Goal: Task Accomplishment & Management: Manage account settings

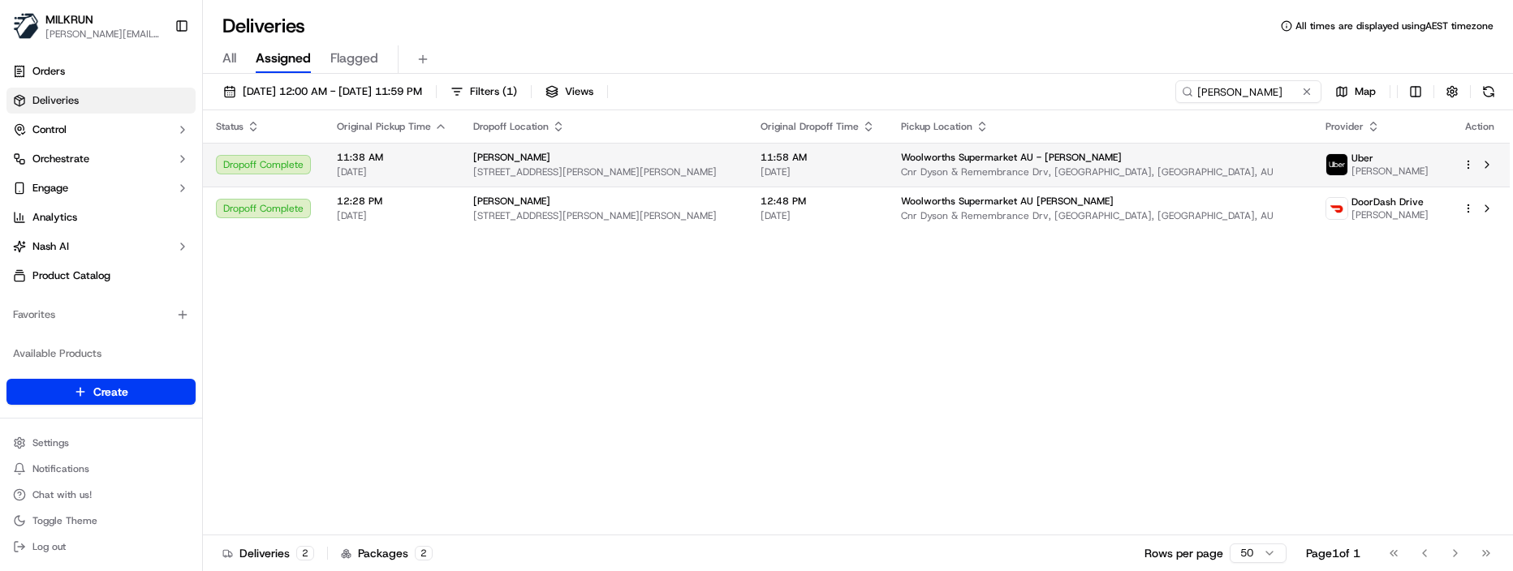
drag, startPoint x: 467, startPoint y: 336, endPoint x: 941, endPoint y: 176, distance: 501.0
click at [470, 334] on div "Status Original Pickup Time Dropoff Location Original Dropoff Time Pickup Locat…" at bounding box center [856, 322] width 1307 height 425
drag, startPoint x: 1263, startPoint y: 94, endPoint x: 969, endPoint y: 96, distance: 293.8
click at [969, 96] on div "[DATE] 12:00 AM - [DATE] 11:59 PM Filters ( 1 ) Views [PERSON_NAME] Map" at bounding box center [858, 95] width 1310 height 30
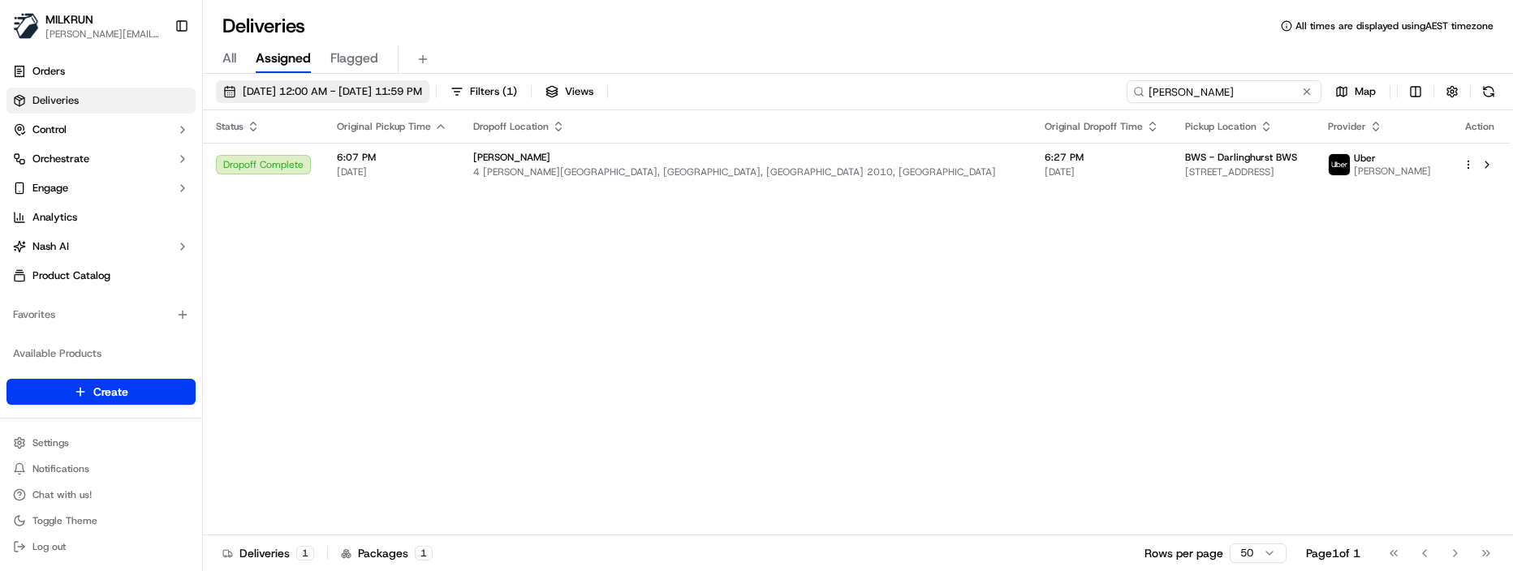
type input "[PERSON_NAME]"
click at [429, 81] on button "[DATE] 12:00 AM - [DATE] 11:59 PM" at bounding box center [322, 91] width 213 height 23
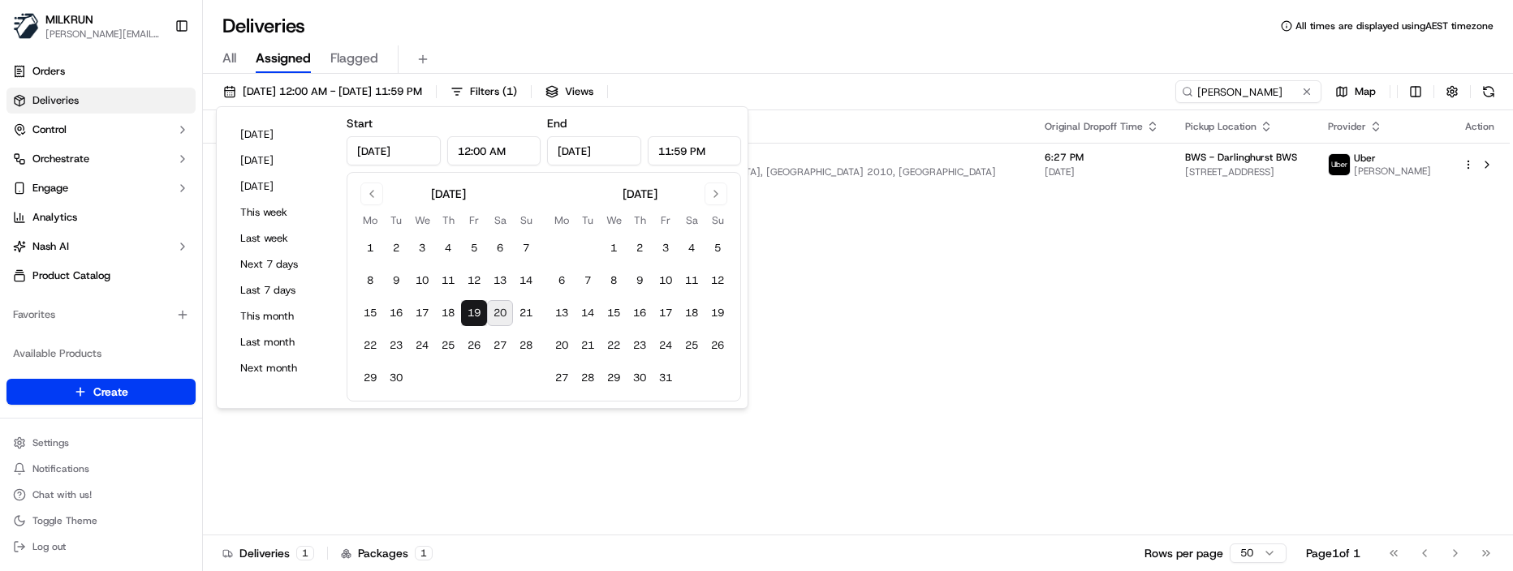
click at [505, 312] on button "20" at bounding box center [500, 313] width 26 height 26
type input "[DATE]"
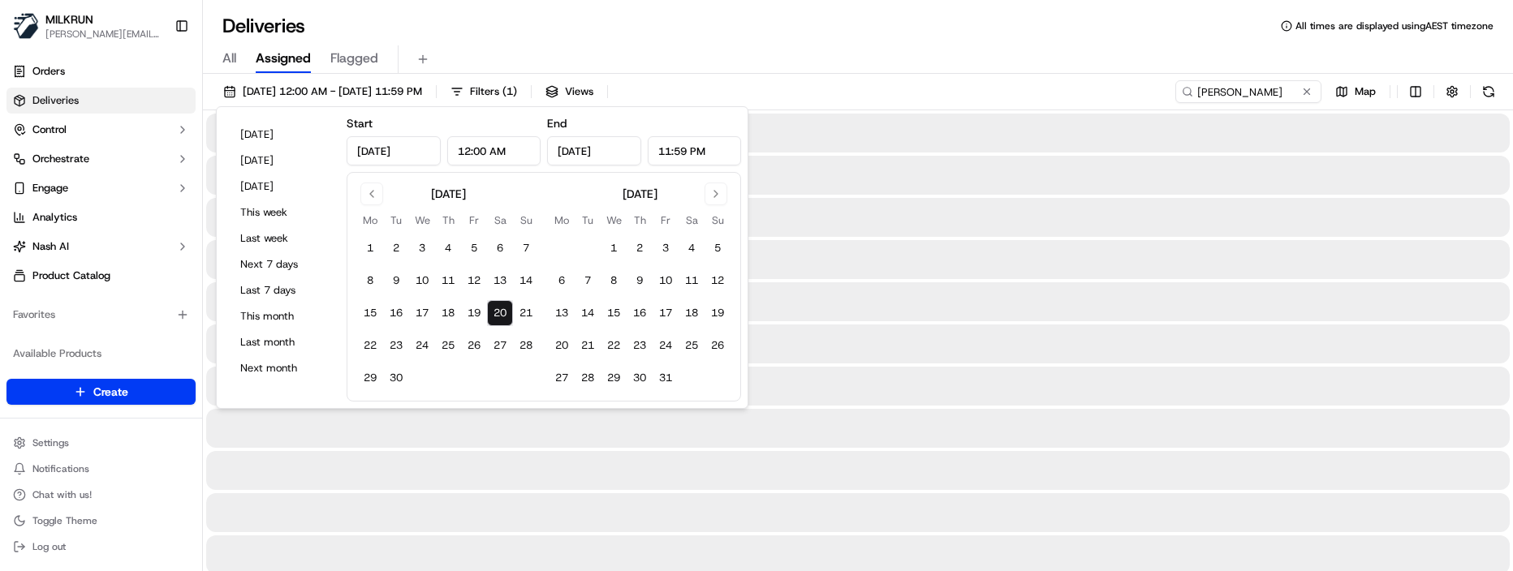
click at [505, 312] on button "20" at bounding box center [500, 313] width 26 height 26
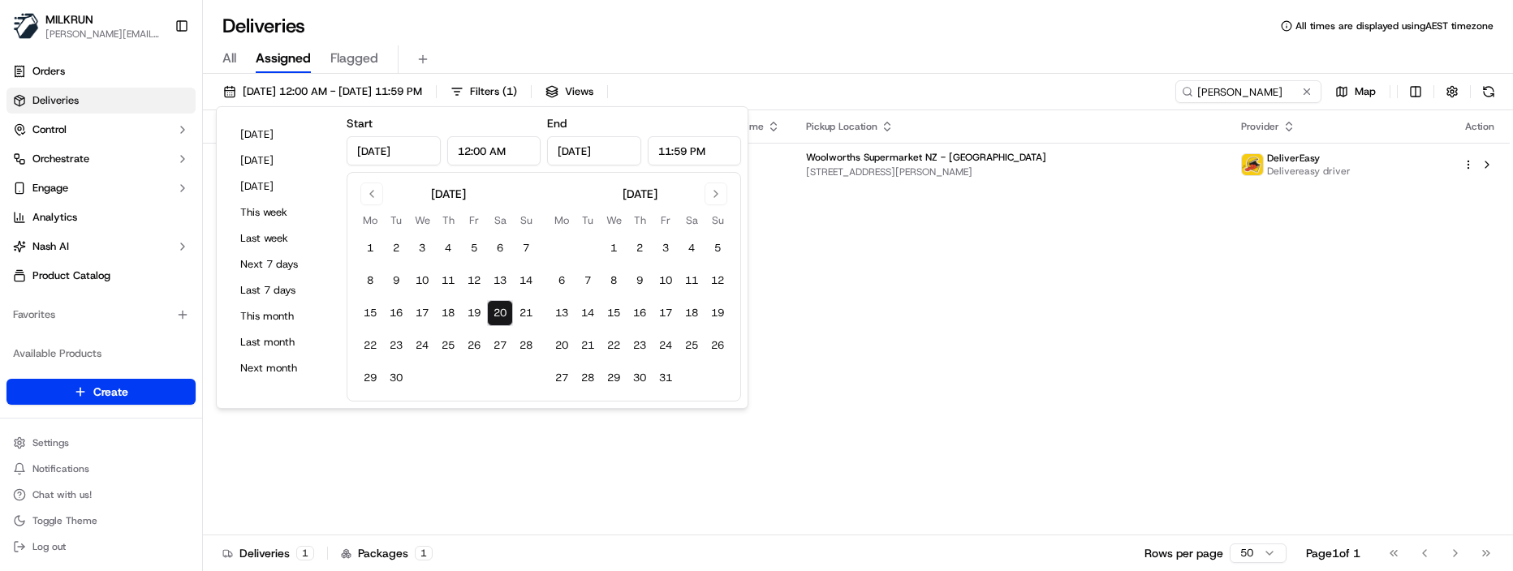
click at [780, 32] on div "Deliveries All times are displayed using AEST timezone" at bounding box center [858, 26] width 1310 height 26
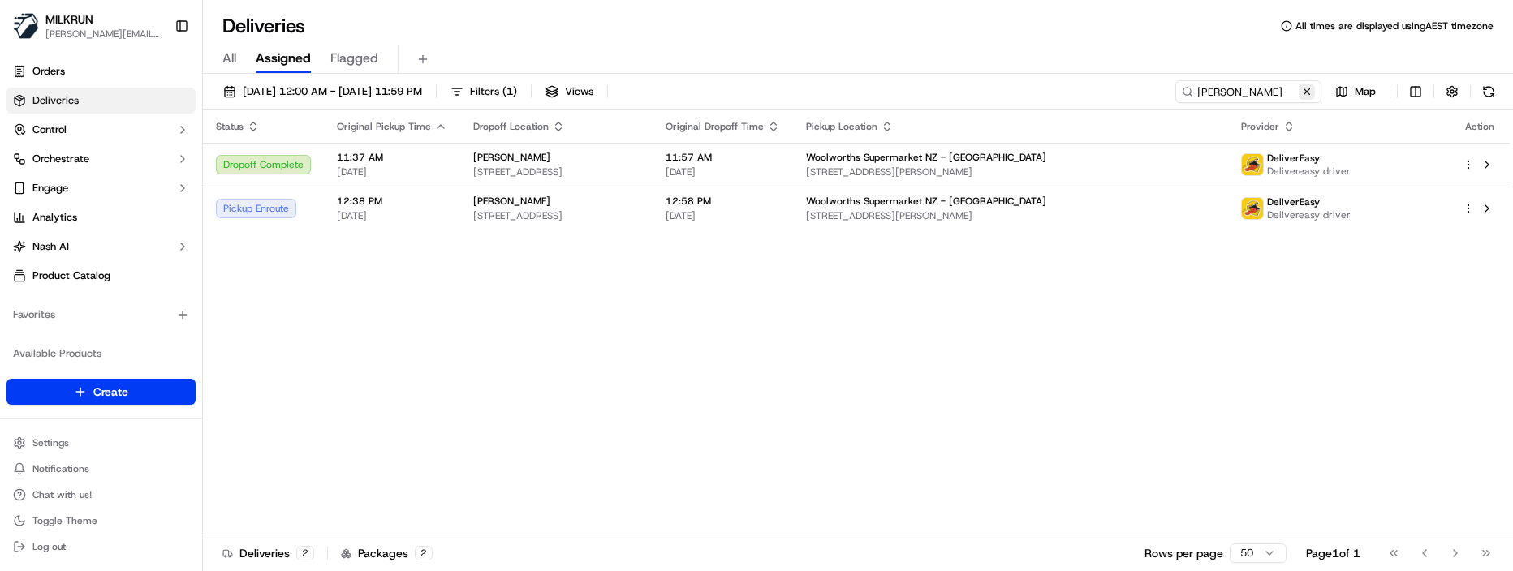
click at [1310, 89] on button at bounding box center [1307, 92] width 16 height 16
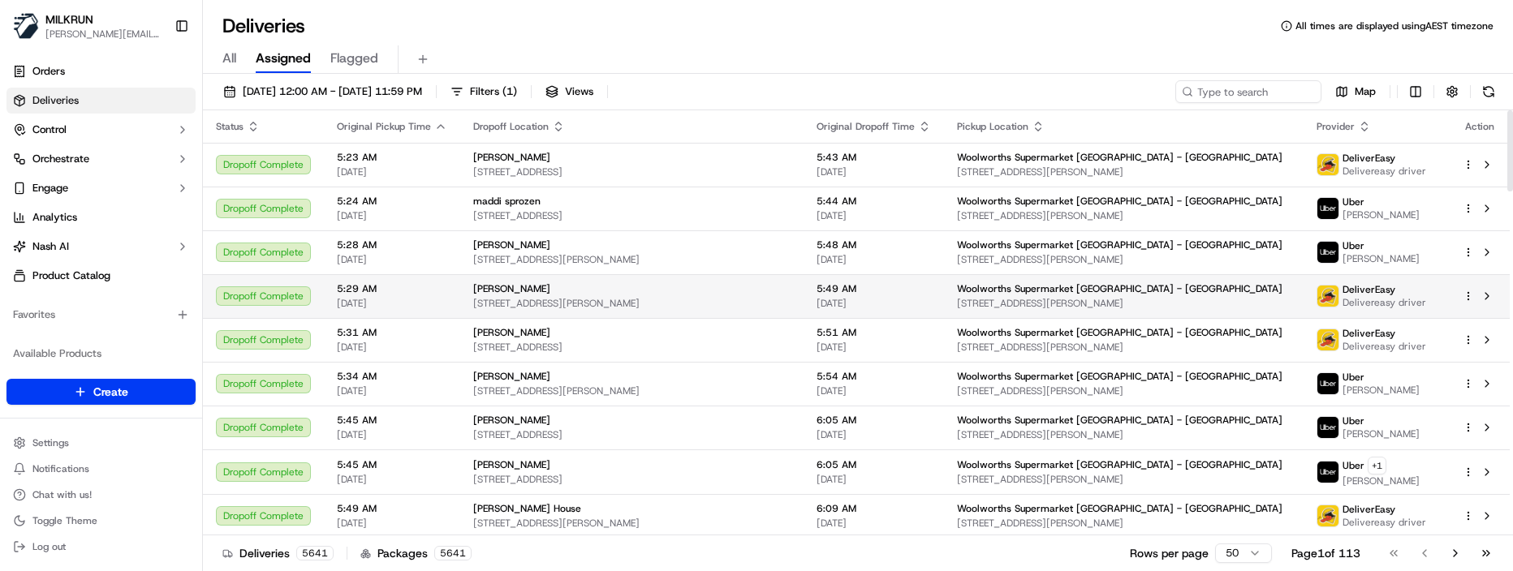
drag, startPoint x: 653, startPoint y: 544, endPoint x: 1162, endPoint y: 281, distance: 572.8
click at [659, 543] on div "Deliveries 5641 Packages 5641 Rows per page 50 Page 1 of 113 Go to first page G…" at bounding box center [858, 553] width 1310 height 37
click at [1262, 95] on input at bounding box center [1223, 91] width 195 height 23
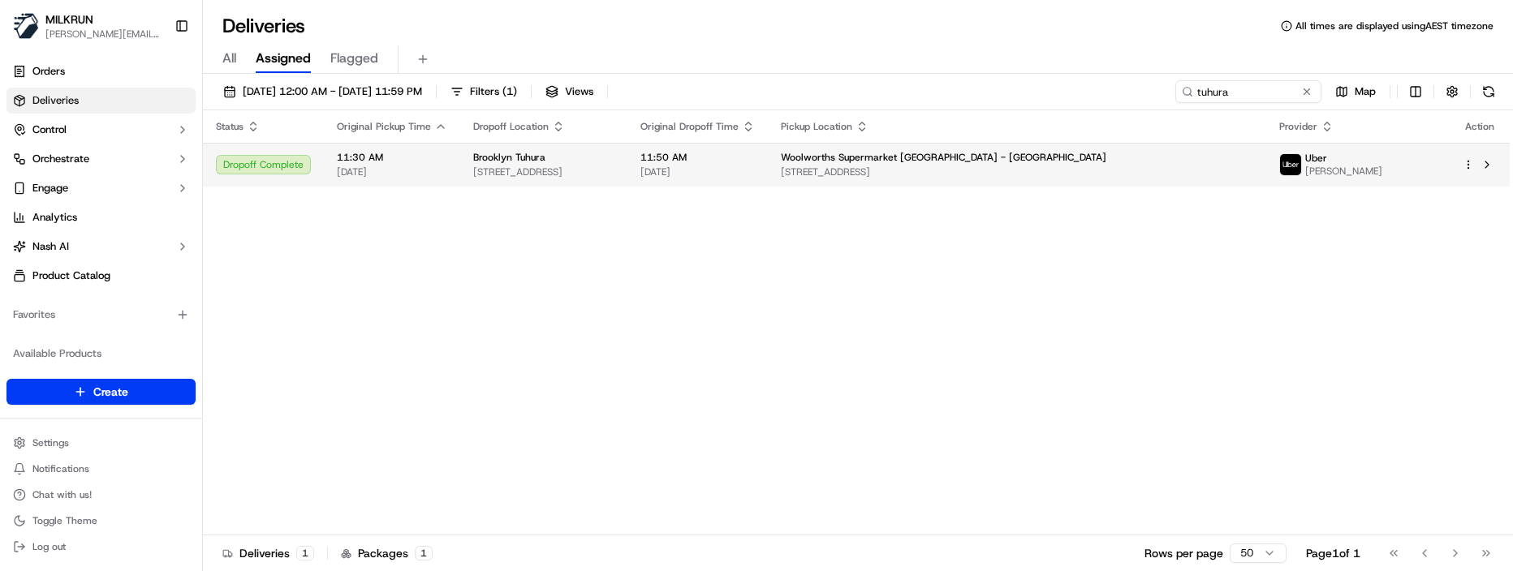
click at [768, 180] on td "11:50 AM 20/09/2025" at bounding box center [697, 165] width 140 height 44
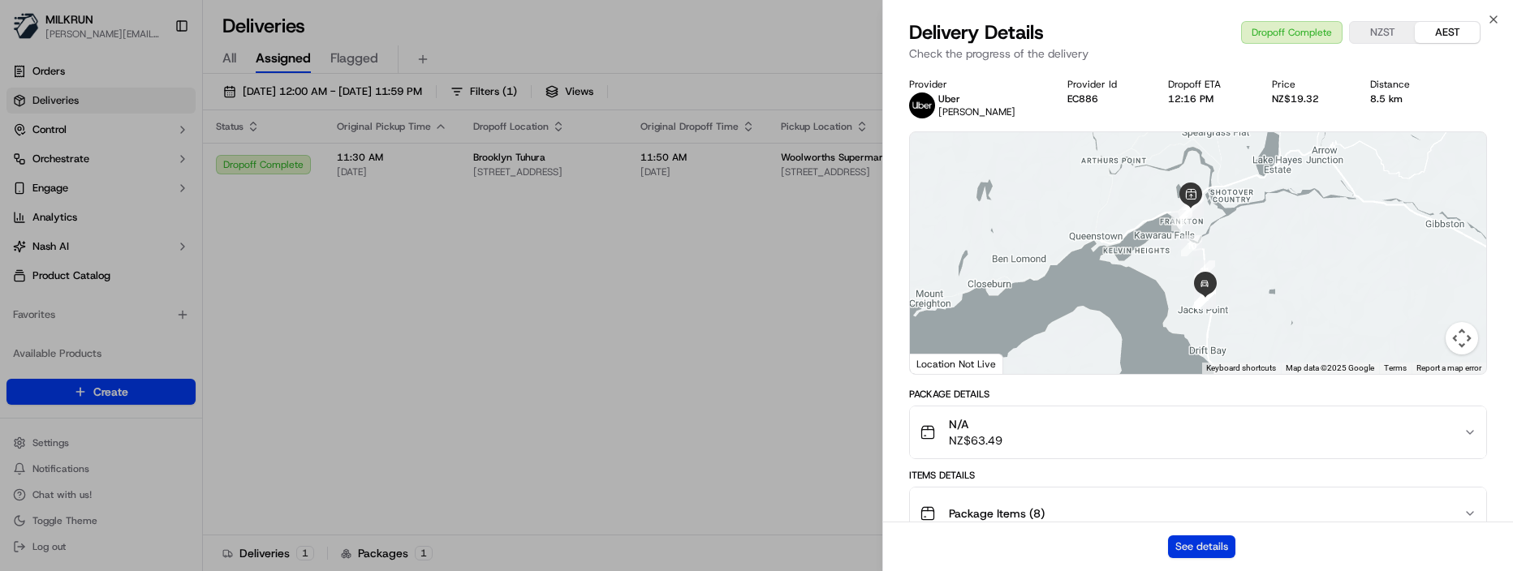
click at [1219, 541] on button "See details" at bounding box center [1201, 547] width 67 height 23
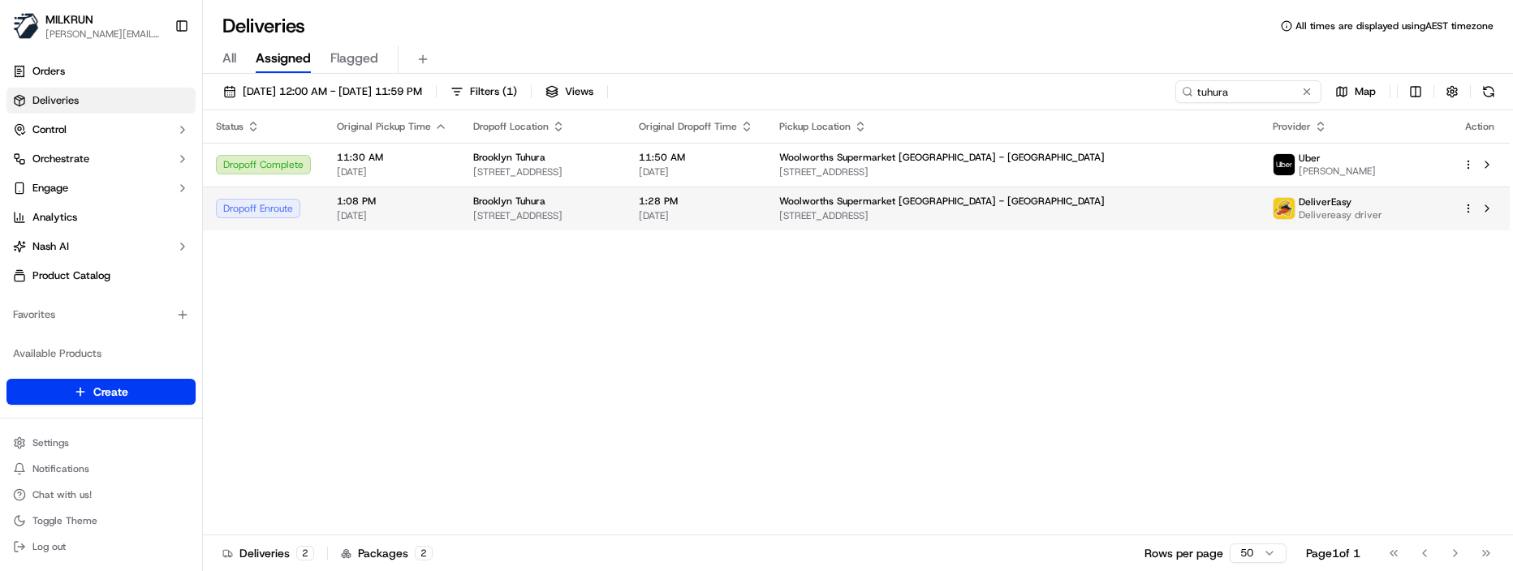
click at [613, 210] on span "55 Spur Ridge Rise, Jacks Point, Otago Region 9371, NZ" at bounding box center [543, 215] width 140 height 13
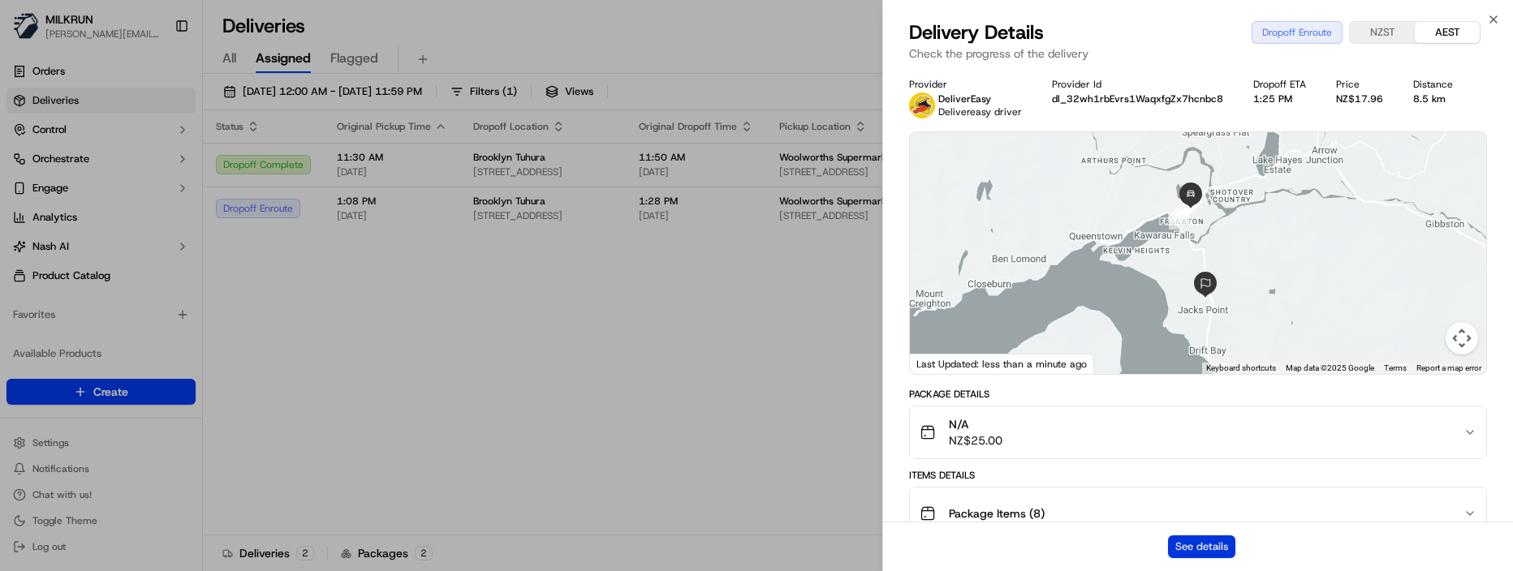
click at [1195, 549] on button "See details" at bounding box center [1201, 547] width 67 height 23
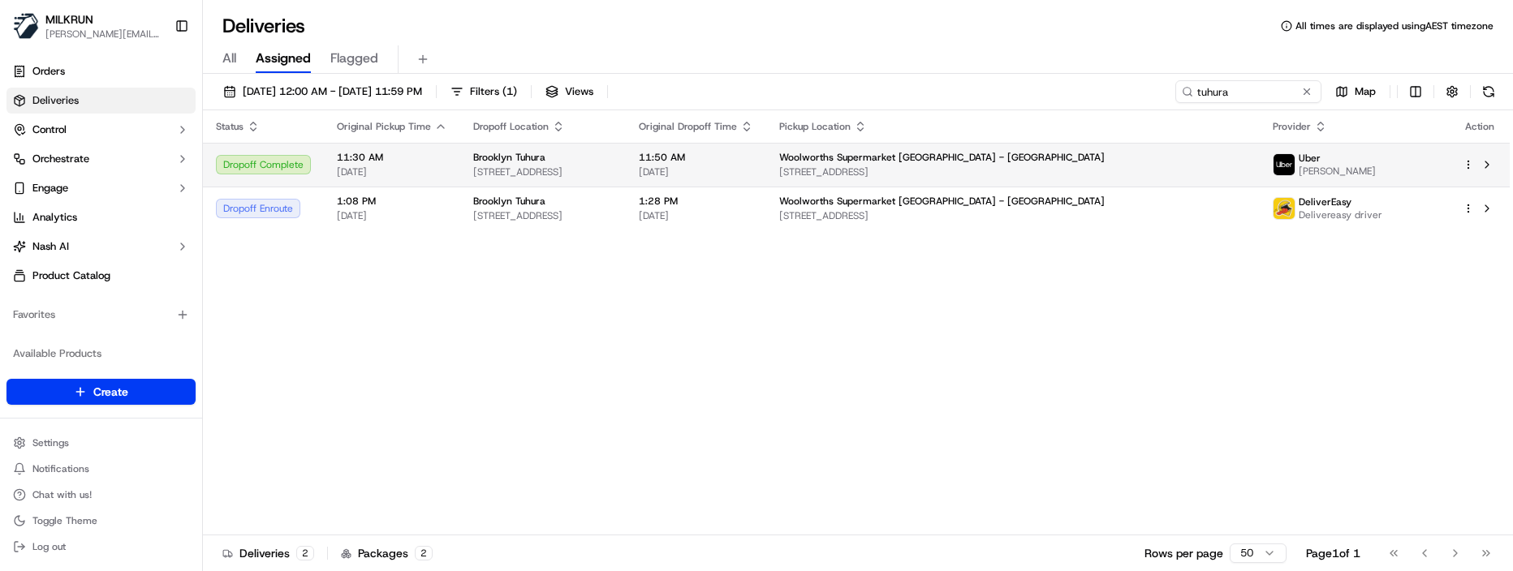
click at [425, 156] on span "11:30 AM" at bounding box center [392, 157] width 110 height 13
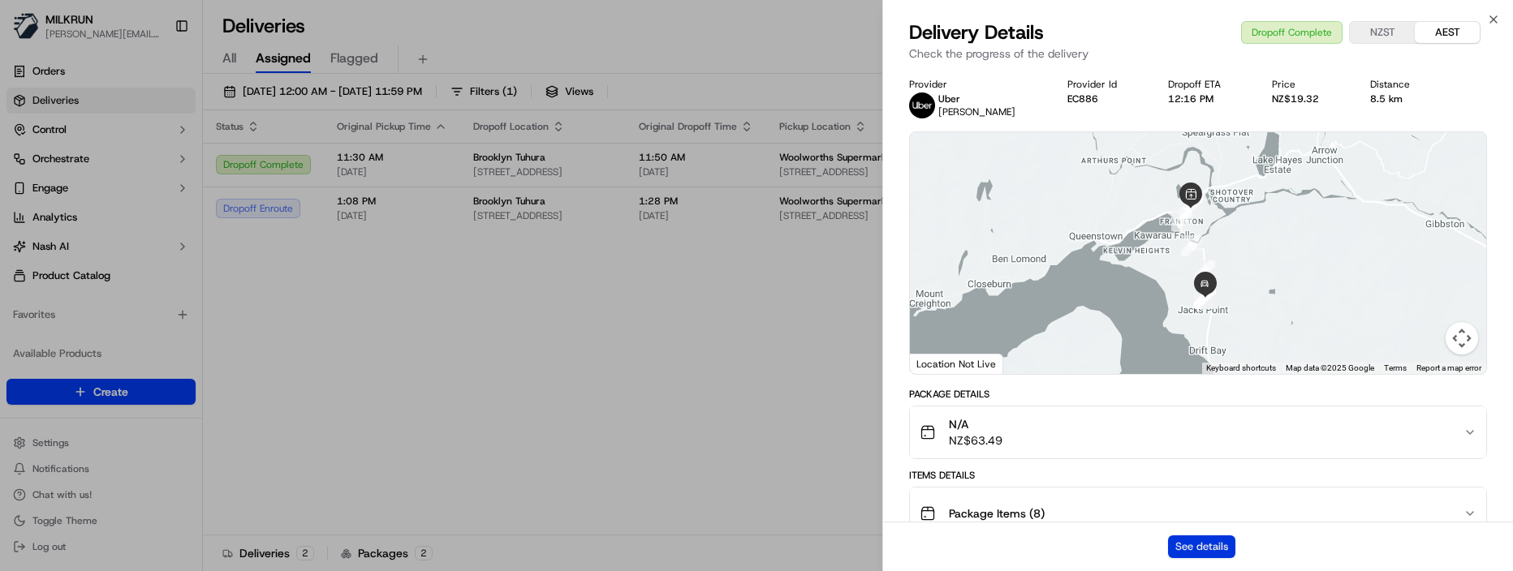
click at [1194, 546] on button "See details" at bounding box center [1201, 547] width 67 height 23
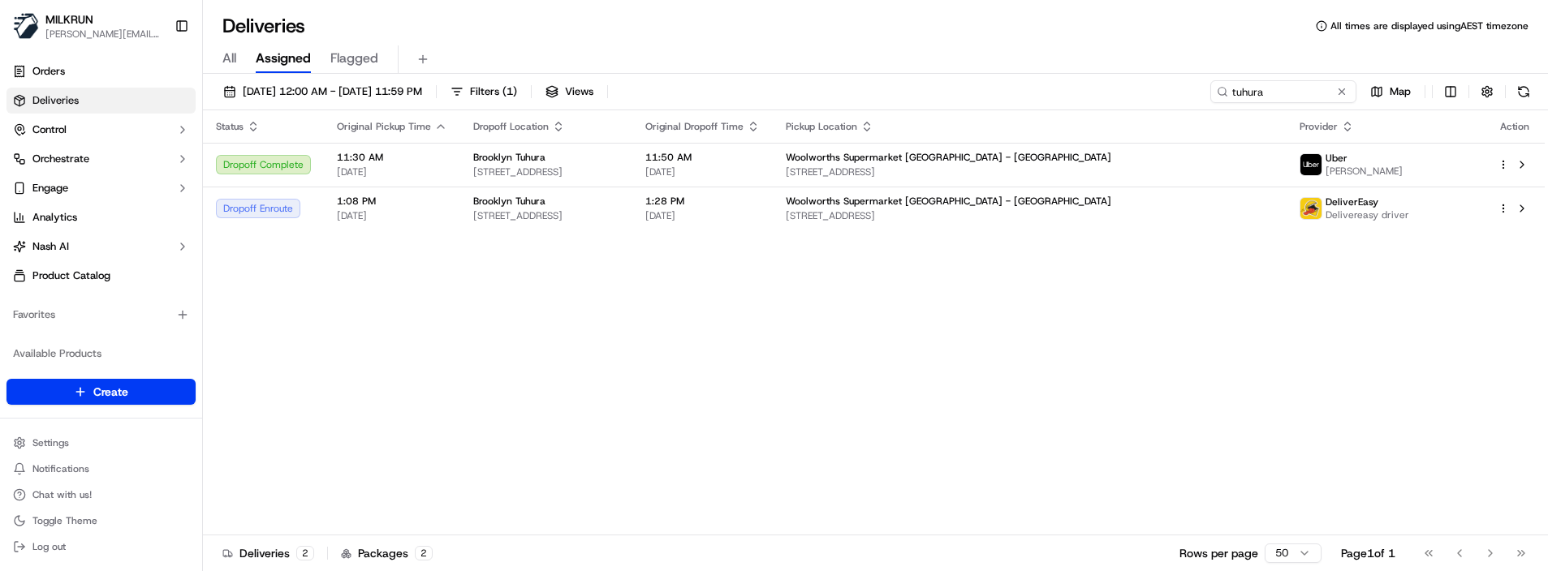
drag, startPoint x: 651, startPoint y: 360, endPoint x: 838, endPoint y: 237, distance: 223.3
drag, startPoint x: 1275, startPoint y: 93, endPoint x: 967, endPoint y: 78, distance: 308.8
click at [979, 80] on div "20/09/2025 12:00 AM - 20/09/2025 11:59 PM Filters ( 1 ) Views tuhura Map Status…" at bounding box center [875, 324] width 1345 height 501
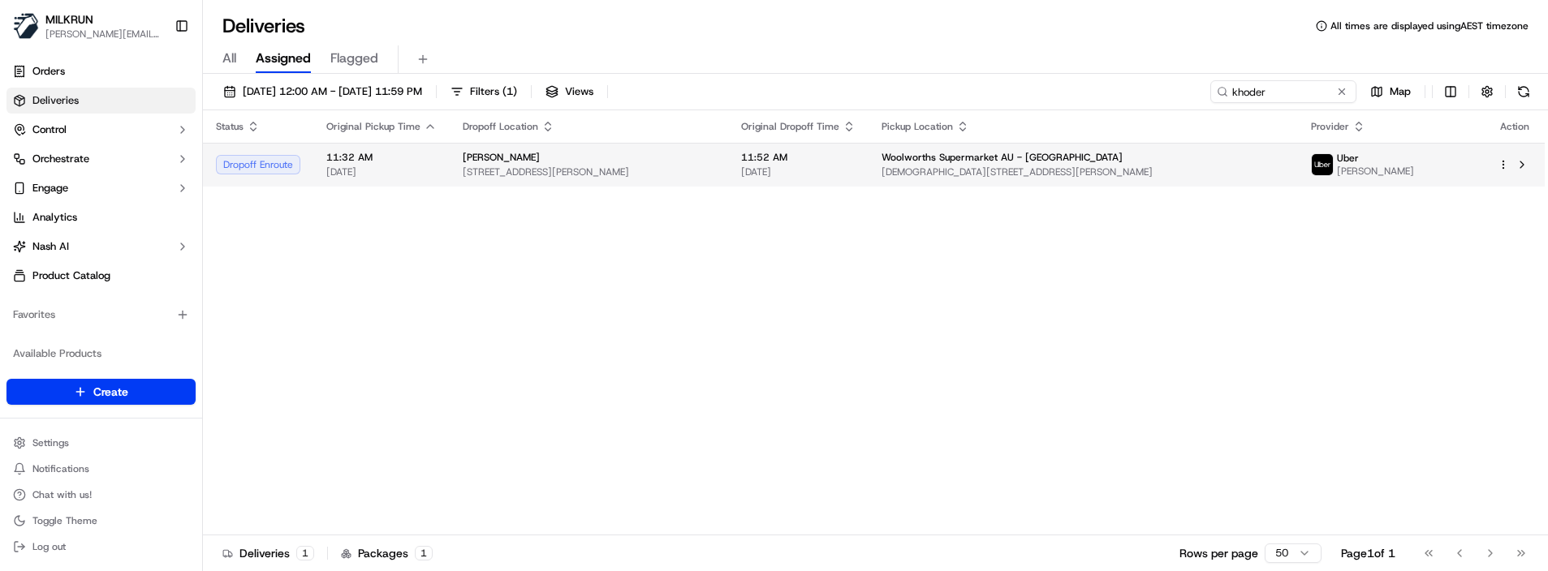
click at [851, 170] on span "20/09/2025" at bounding box center [798, 172] width 114 height 13
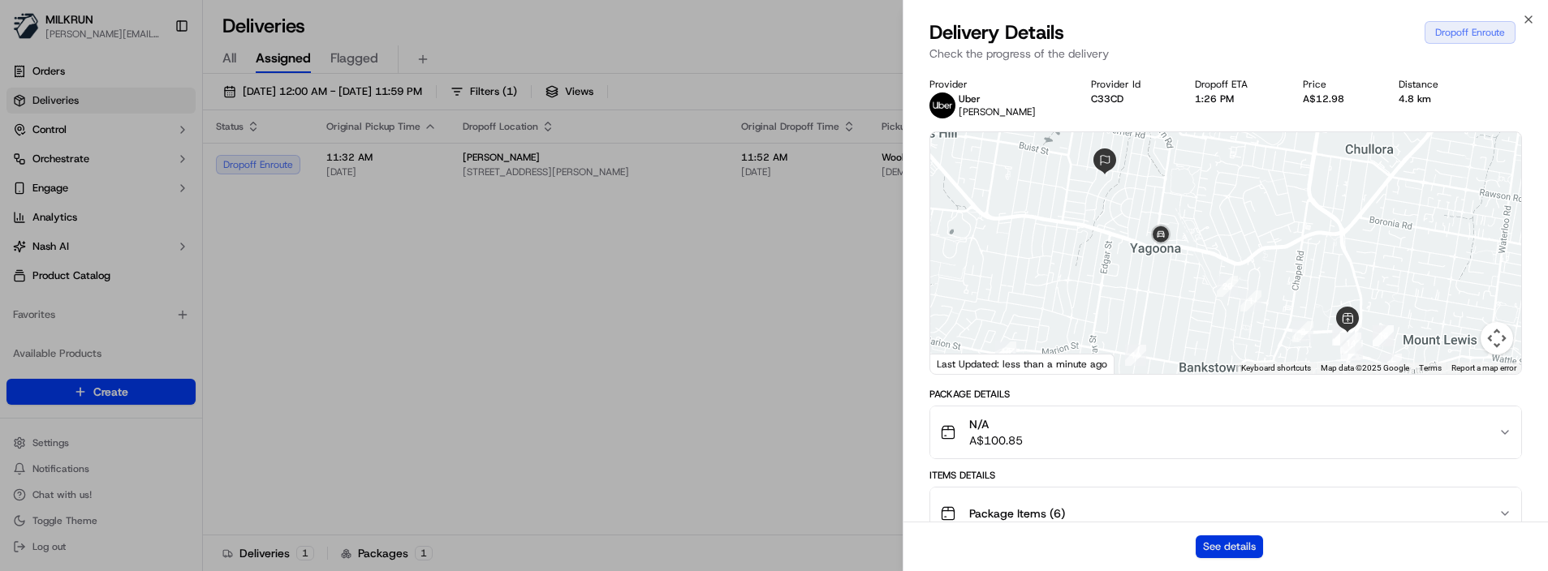
click at [1245, 547] on button "See details" at bounding box center [1228, 547] width 67 height 23
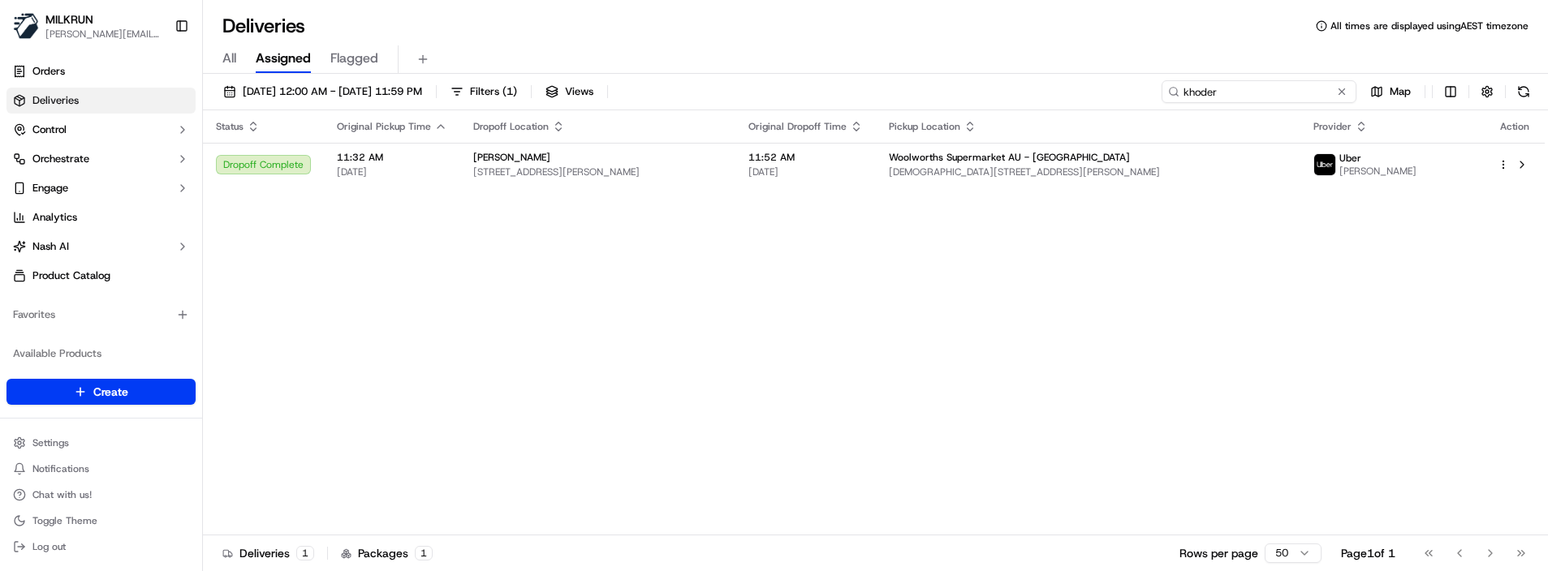
drag, startPoint x: 1281, startPoint y: 93, endPoint x: 919, endPoint y: 94, distance: 362.8
click at [924, 93] on div "20/09/2025 12:00 AM - 20/09/2025 11:59 PM Filters ( 1 ) Views khoder Map" at bounding box center [875, 95] width 1345 height 30
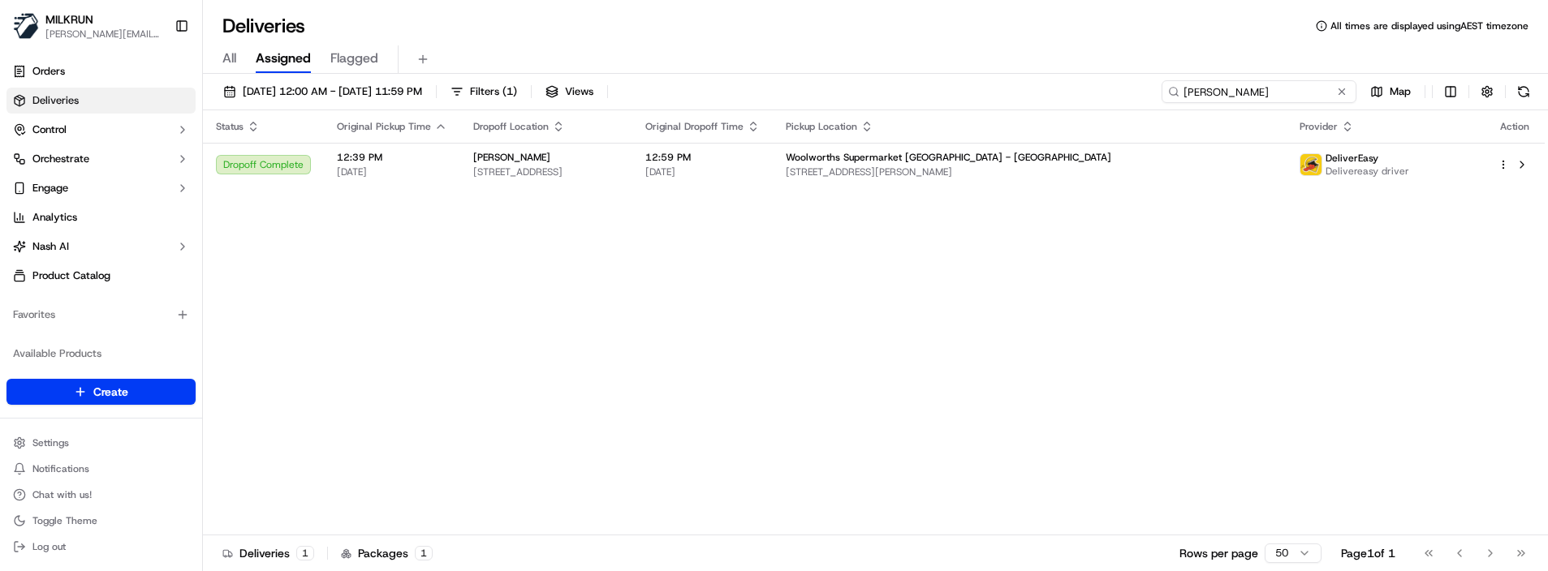
type input "grace jackson"
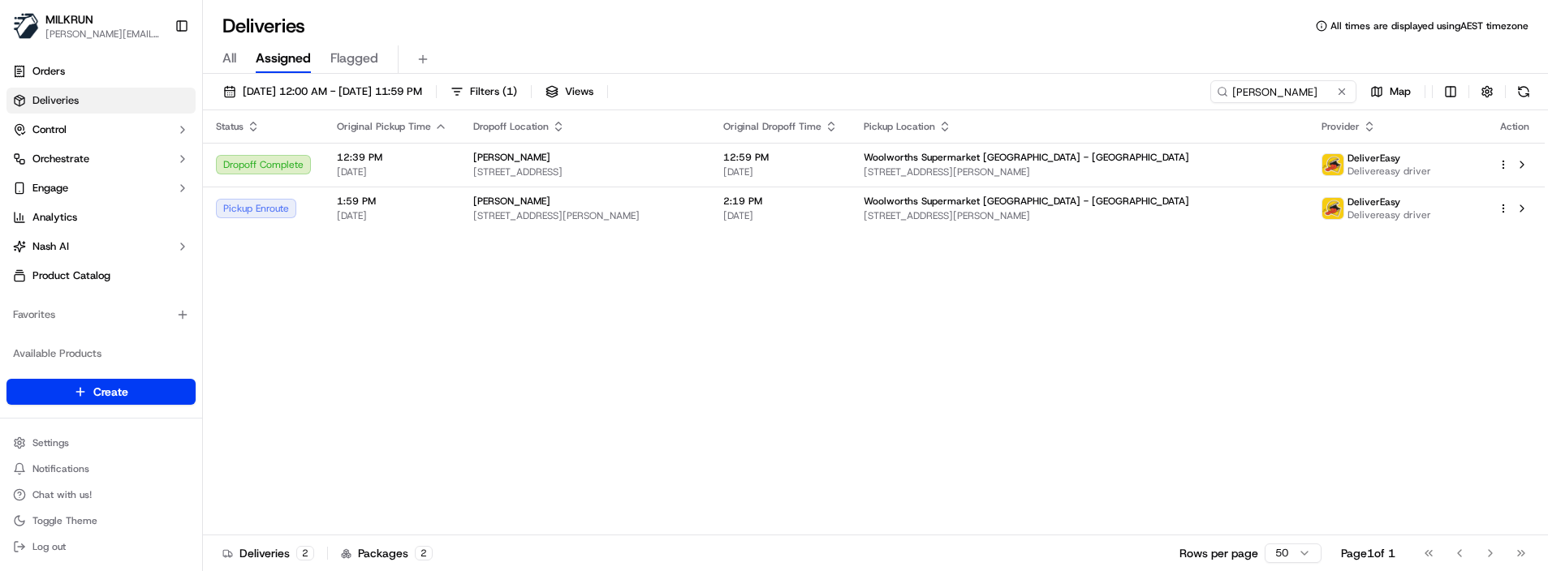
click at [532, 499] on div "Status Original Pickup Time Dropoff Location Original Dropoff Time Pickup Locat…" at bounding box center [874, 322] width 1342 height 425
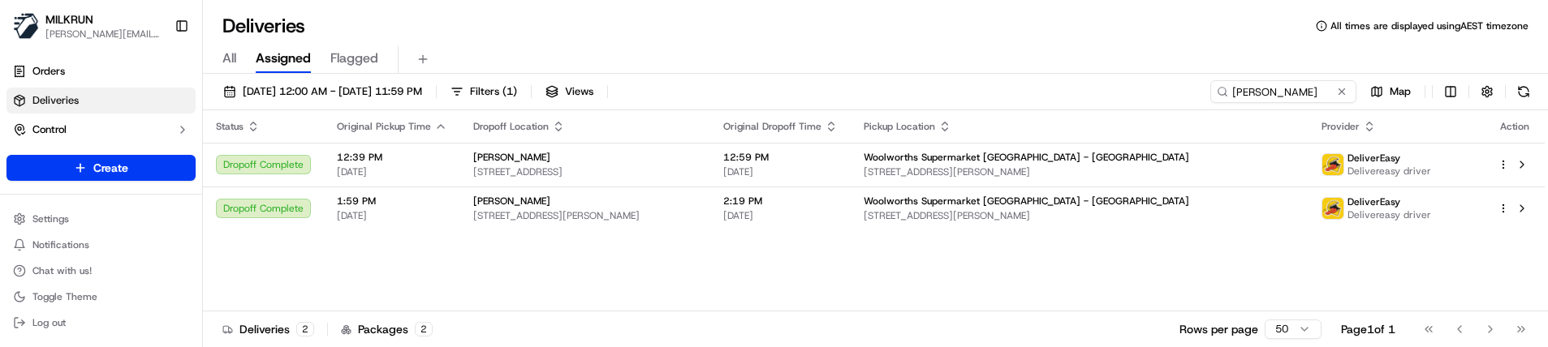
drag, startPoint x: 1341, startPoint y: 91, endPoint x: 1323, endPoint y: 82, distance: 20.0
click at [1339, 89] on button at bounding box center [1341, 92] width 16 height 16
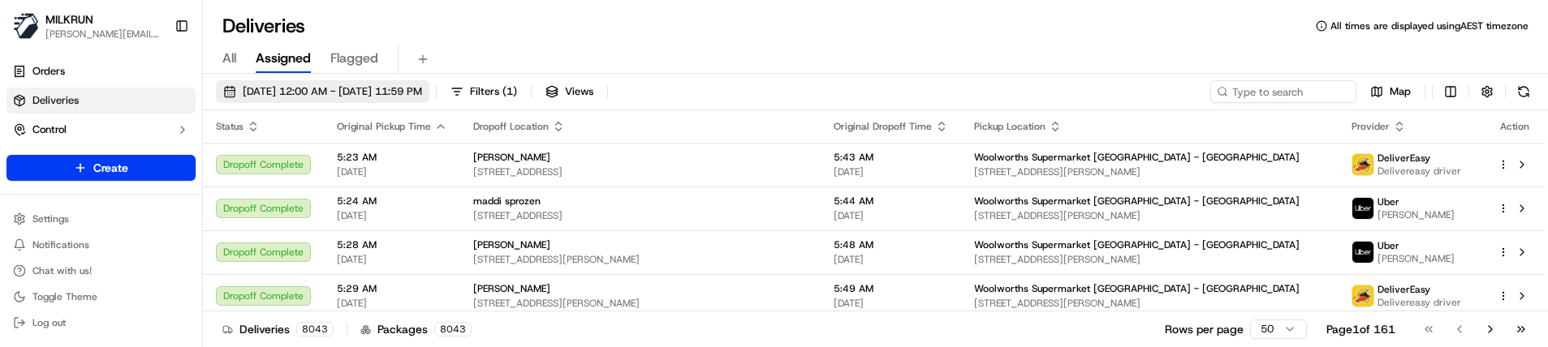
click at [378, 87] on span "[DATE] 12:00 AM - [DATE] 11:59 PM" at bounding box center [332, 91] width 179 height 15
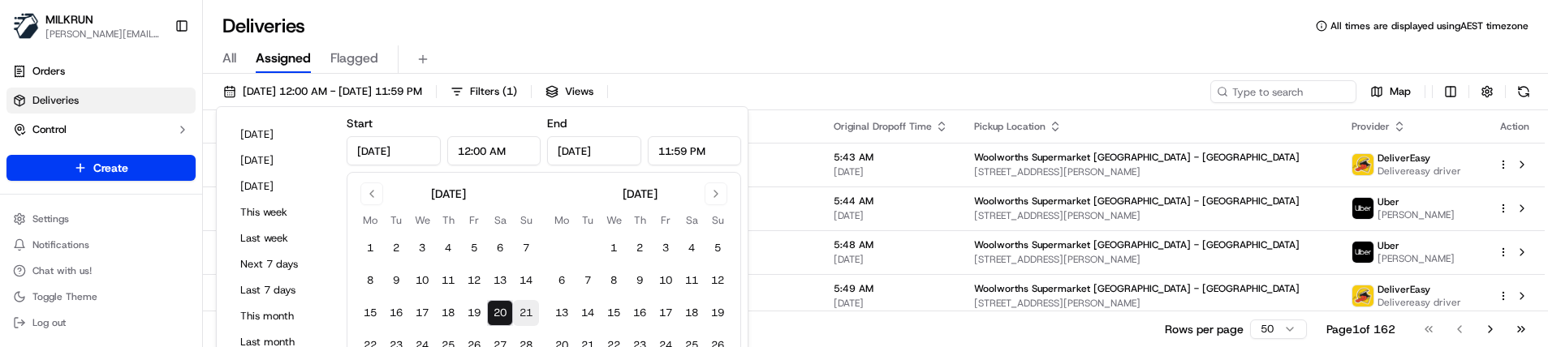
click at [519, 309] on button "21" at bounding box center [526, 313] width 26 height 26
type input "Sep 21, 2025"
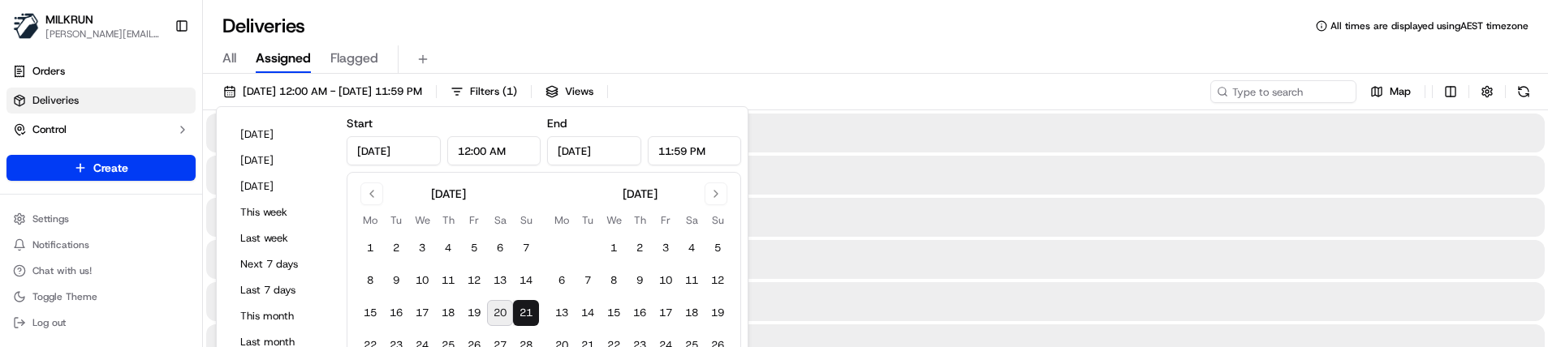
click at [519, 309] on button "21" at bounding box center [526, 313] width 26 height 26
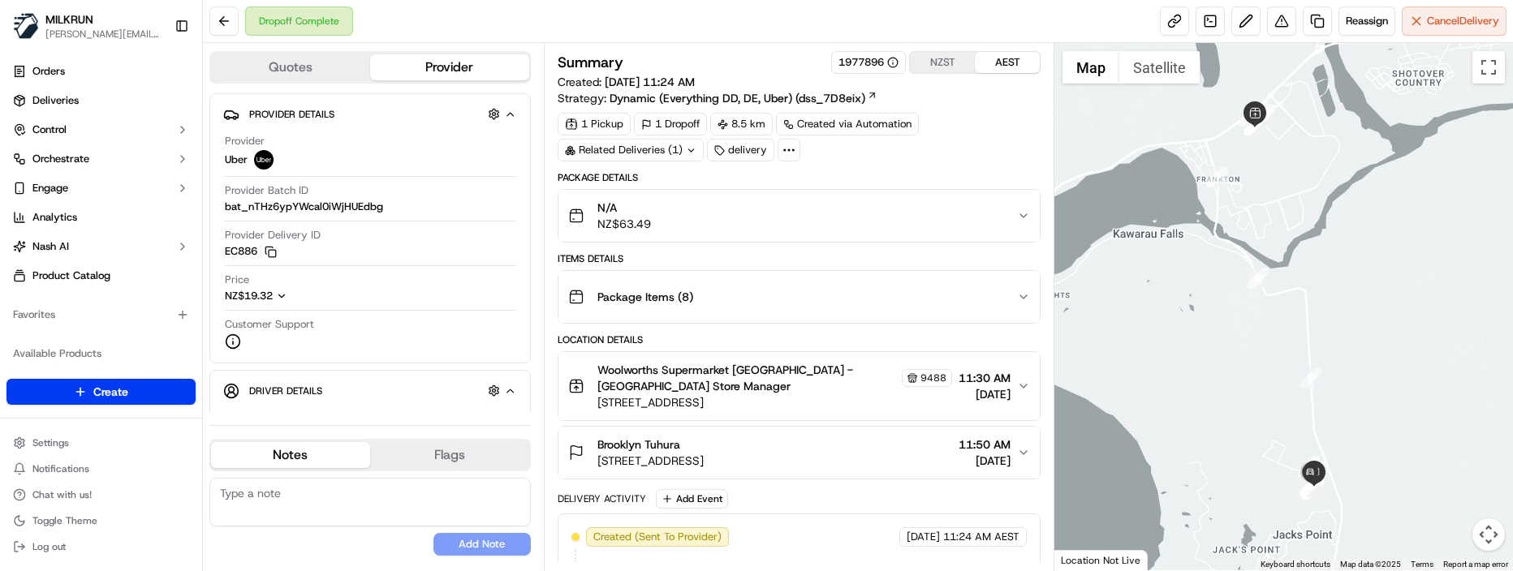
drag, startPoint x: 365, startPoint y: 563, endPoint x: 493, endPoint y: 507, distance: 139.2
click at [366, 562] on div "Quotes Provider Provider Details Hidden ( 3 ) Provider Uber Provider Batch ID b…" at bounding box center [373, 307] width 341 height 528
click at [1181, 69] on button "Satellite" at bounding box center [1159, 67] width 80 height 32
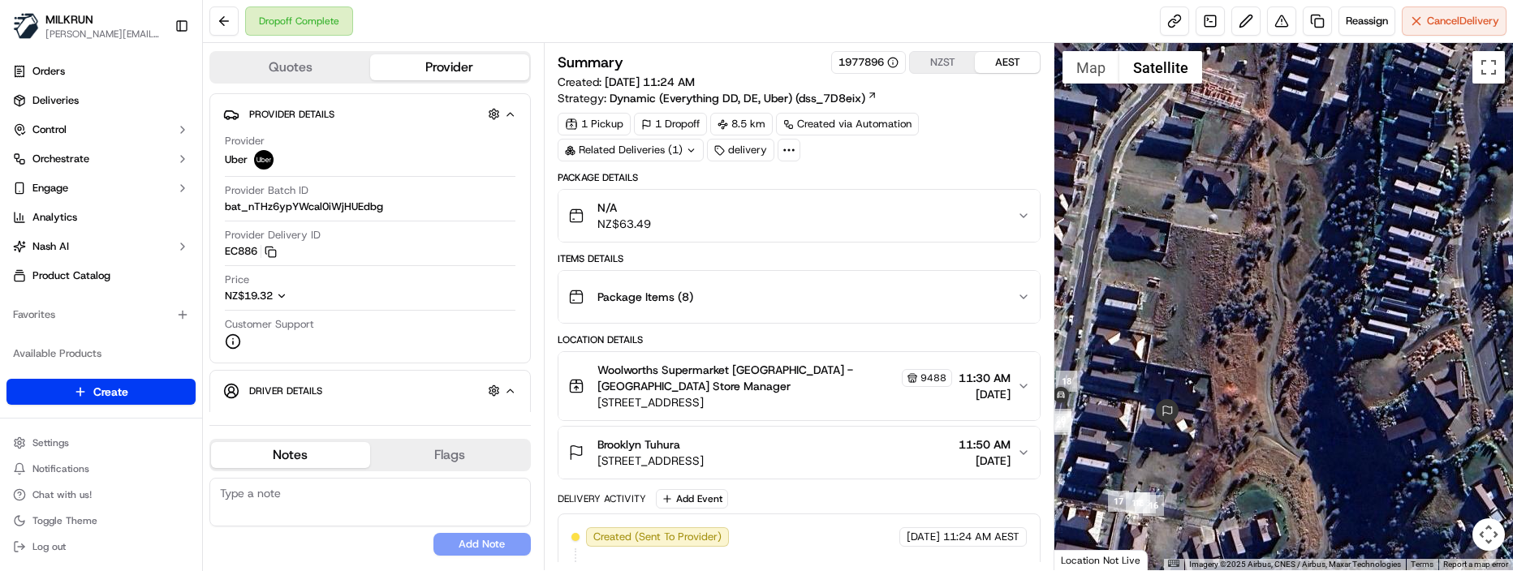
drag, startPoint x: 1188, startPoint y: 426, endPoint x: 1320, endPoint y: 438, distance: 132.8
click at [1320, 438] on div at bounding box center [1283, 307] width 459 height 528
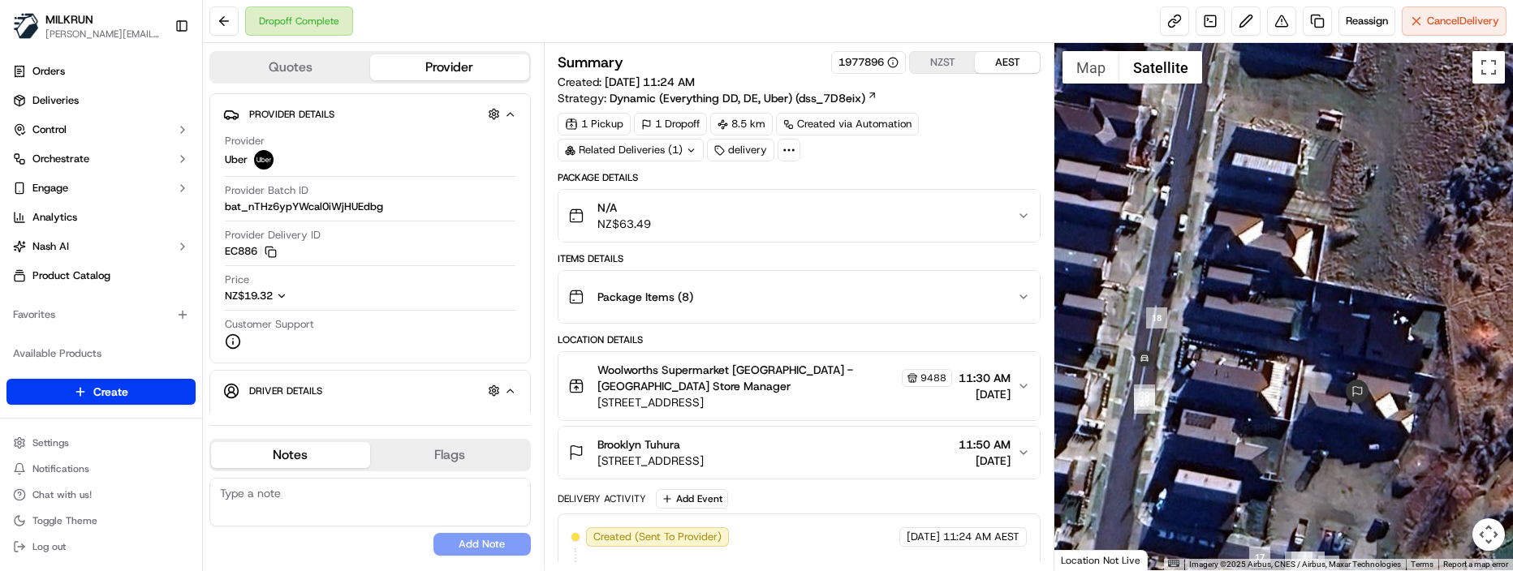
drag, startPoint x: 1242, startPoint y: 443, endPoint x: 1285, endPoint y: 437, distance: 43.5
click at [1285, 437] on div at bounding box center [1283, 307] width 459 height 528
click at [368, 562] on div "No results found Add Note" at bounding box center [369, 517] width 321 height 91
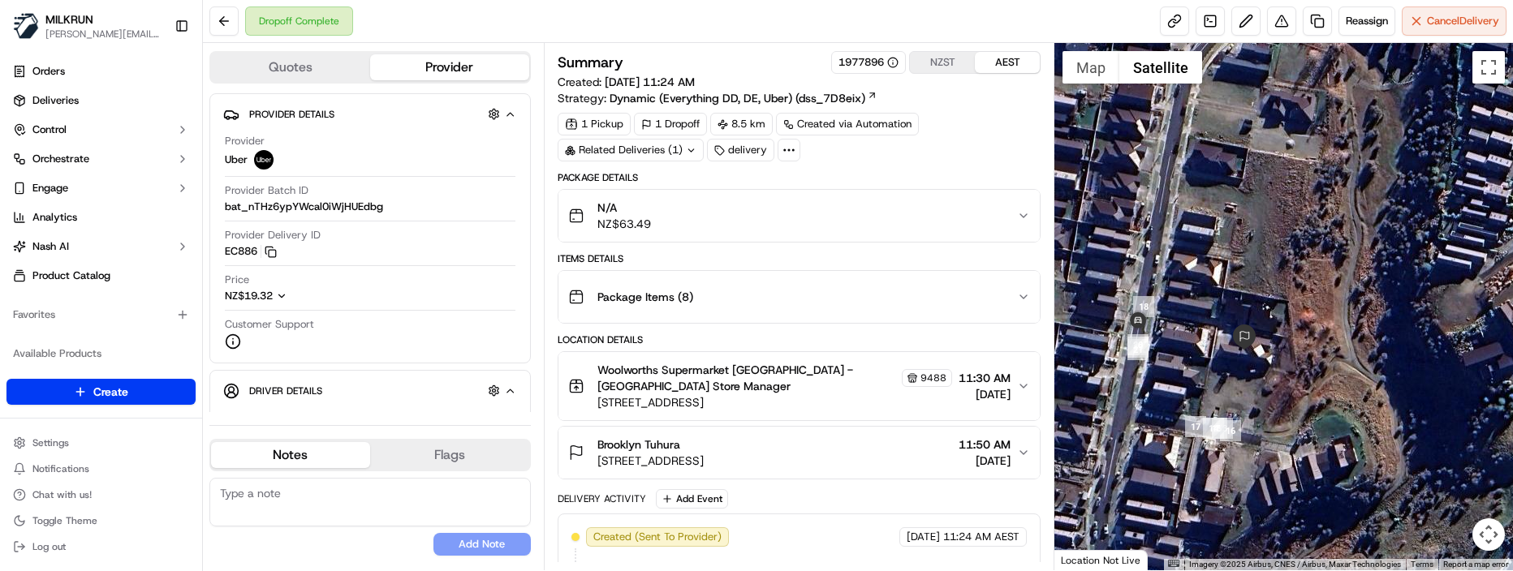
drag, startPoint x: 273, startPoint y: 545, endPoint x: 578, endPoint y: 498, distance: 307.8
click at [273, 545] on div "No results found Add Note" at bounding box center [369, 517] width 321 height 78
click at [356, 547] on div "No results found Add Note" at bounding box center [369, 517] width 321 height 78
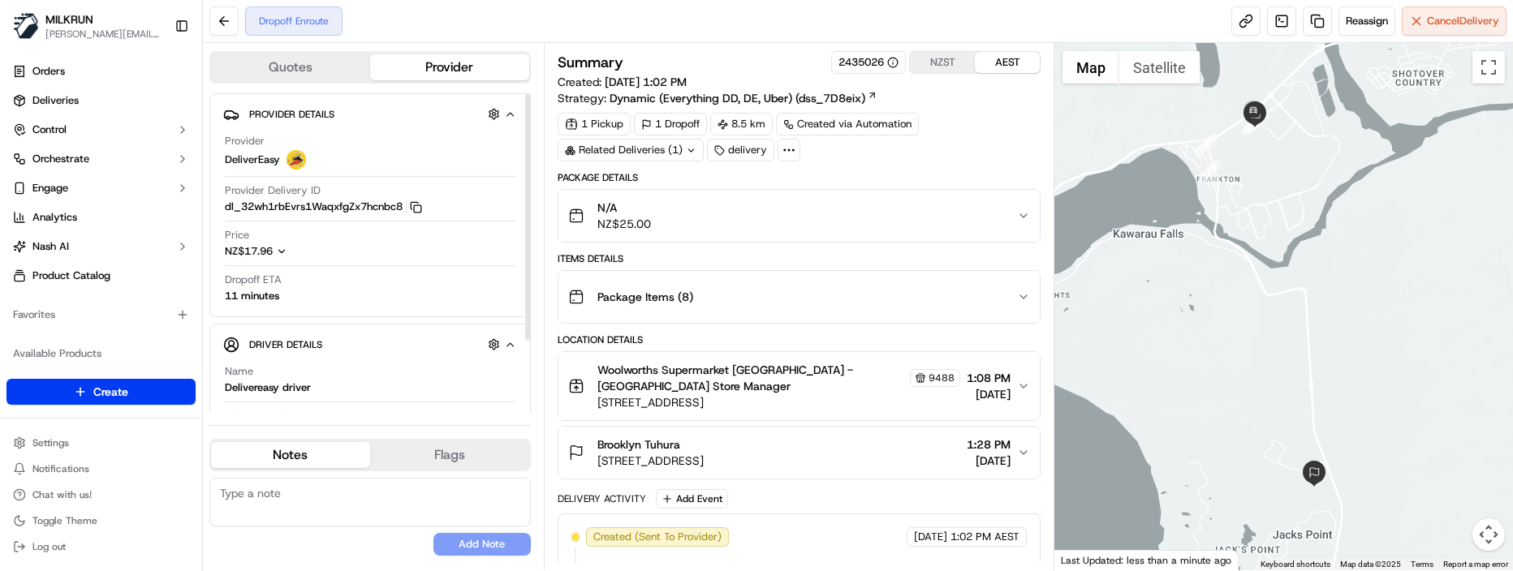
click at [295, 450] on button "Notes" at bounding box center [290, 455] width 159 height 26
click at [320, 506] on textarea at bounding box center [369, 502] width 321 height 49
paste textarea "Good XXX Team🌞️Please NOTE the delivery instructions & kindly contact the custo…"
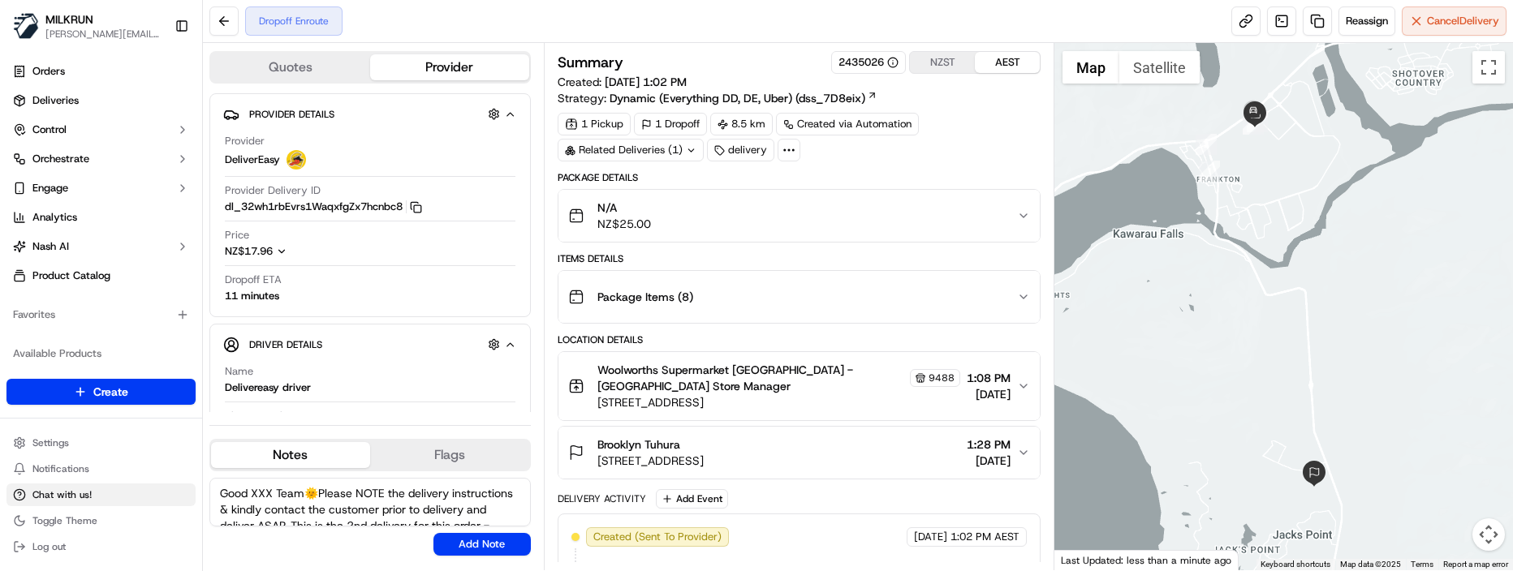
drag, startPoint x: 271, startPoint y: 492, endPoint x: 187, endPoint y: 485, distance: 83.9
click at [187, 485] on div "MILKRUN marcellina.berwick@woolworths.co.nz Toggle Sidebar Orders Deliveries Co…" at bounding box center [756, 285] width 1513 height 571
type textarea "Kia Ora Team🌞️Please NOTE the delivery instructions & kindly contact the custom…"
click at [441, 544] on button "Add Note" at bounding box center [481, 544] width 97 height 23
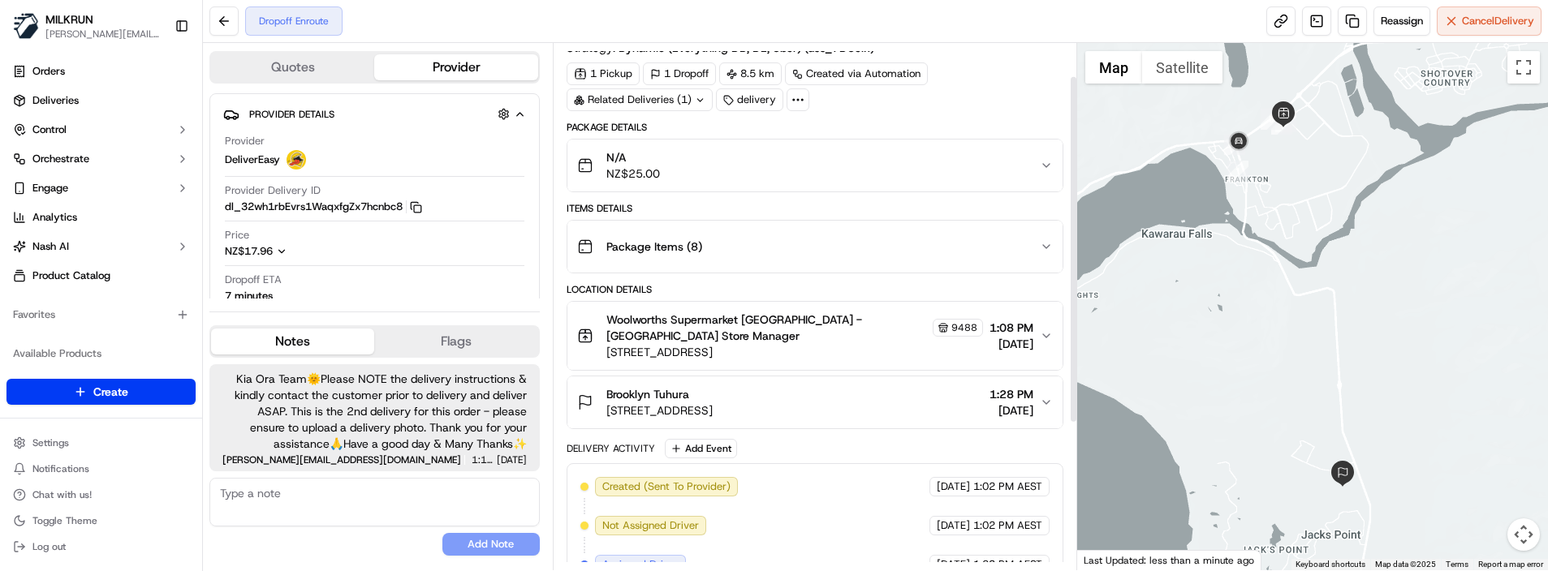
scroll to position [52, 0]
drag, startPoint x: 1075, startPoint y: 301, endPoint x: 1062, endPoint y: 226, distance: 75.8
click at [1070, 226] on div at bounding box center [1073, 250] width 6 height 345
drag, startPoint x: 317, startPoint y: 549, endPoint x: 329, endPoint y: 496, distance: 54.3
click at [317, 549] on div "No results found Add Note" at bounding box center [374, 517] width 330 height 78
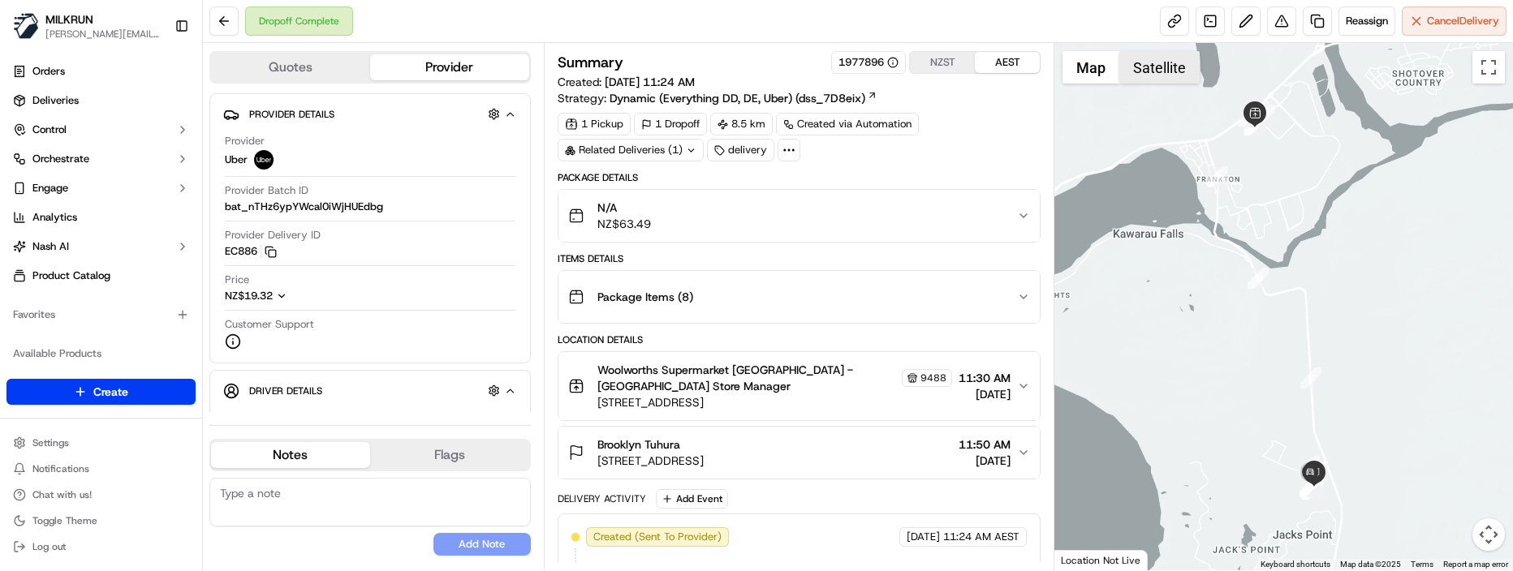
click at [1179, 62] on button "Satellite" at bounding box center [1159, 67] width 80 height 32
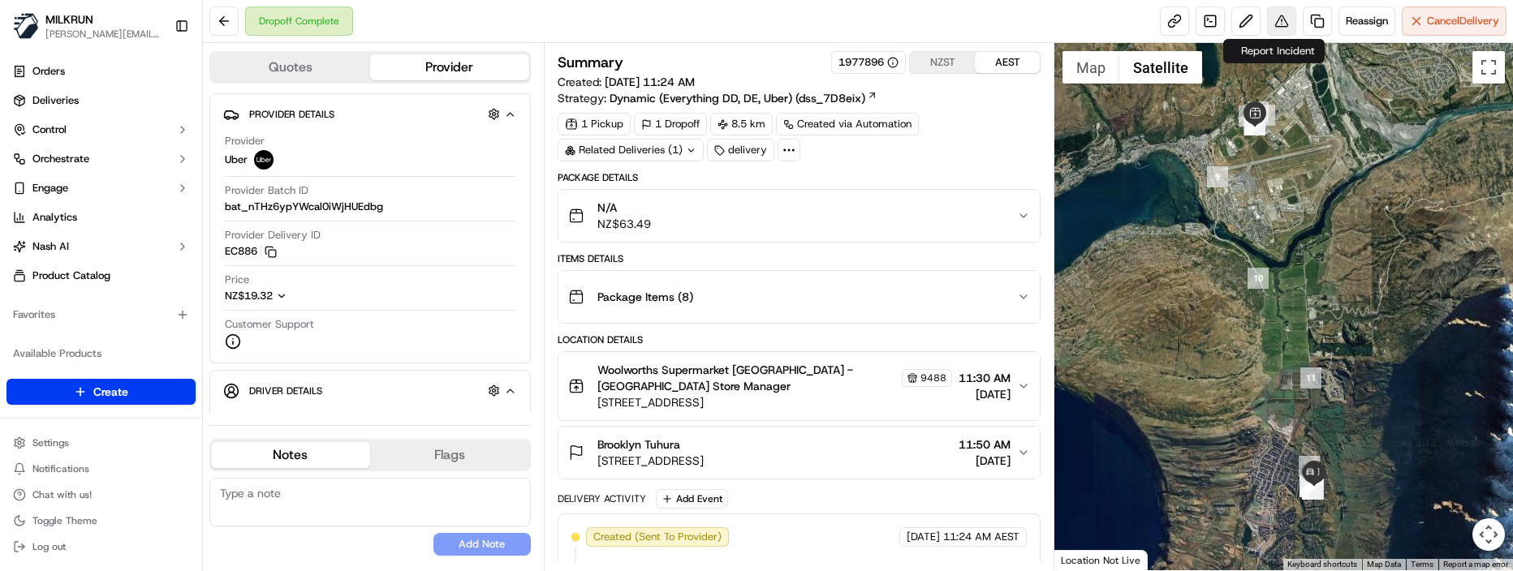
click at [1281, 19] on button at bounding box center [1281, 20] width 29 height 29
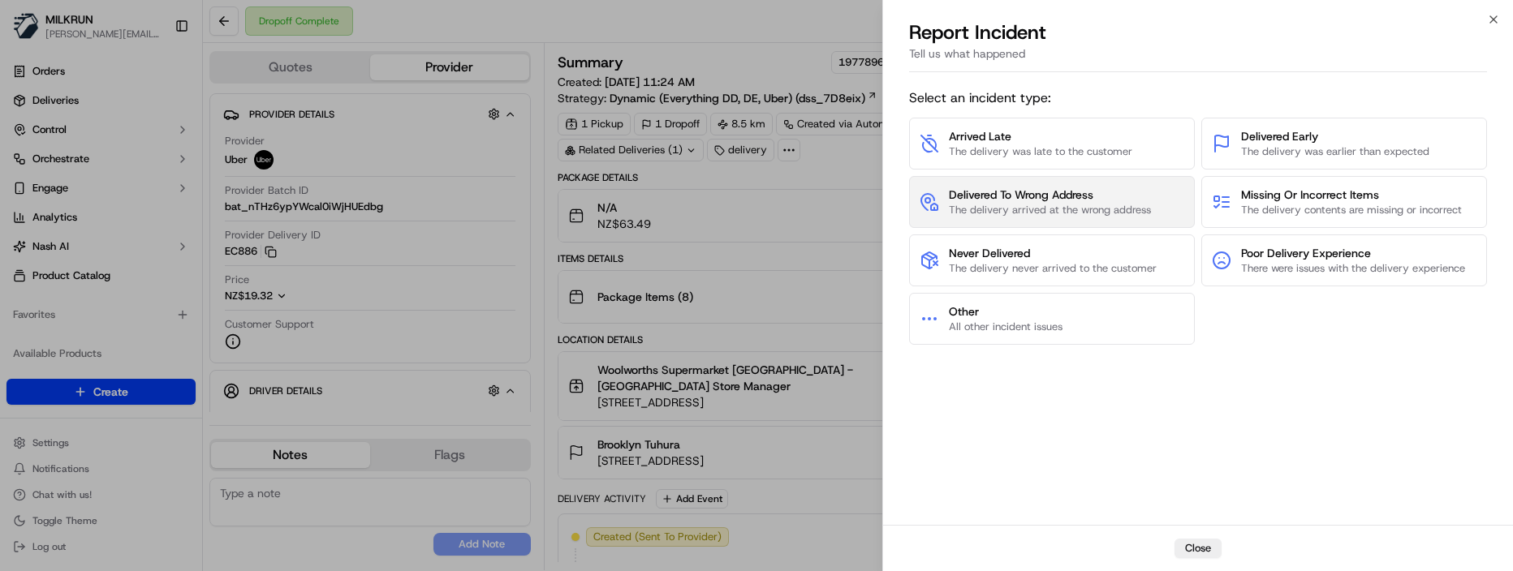
click at [992, 202] on span "Delivered To Wrong Address" at bounding box center [1050, 195] width 202 height 16
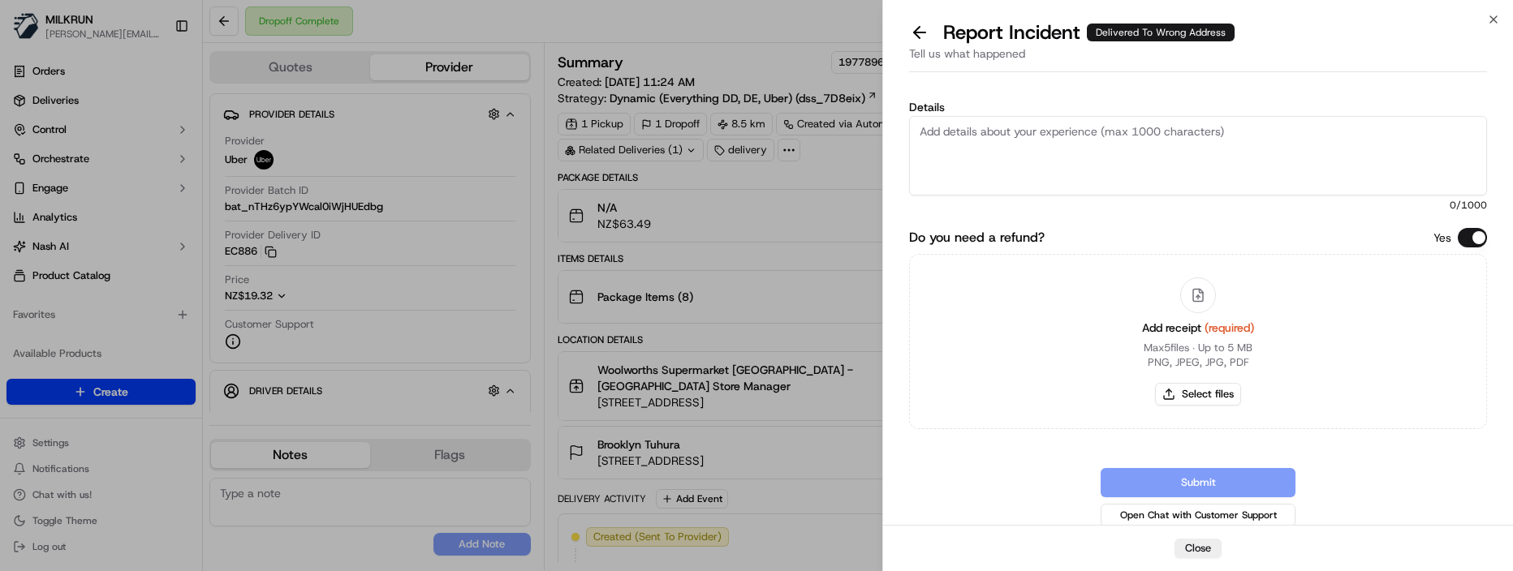
click at [1004, 151] on textarea "Details" at bounding box center [1198, 156] width 578 height 80
paste textarea "Customer advised did not receive order -NO POD/POD invalid. Delivery option was…"
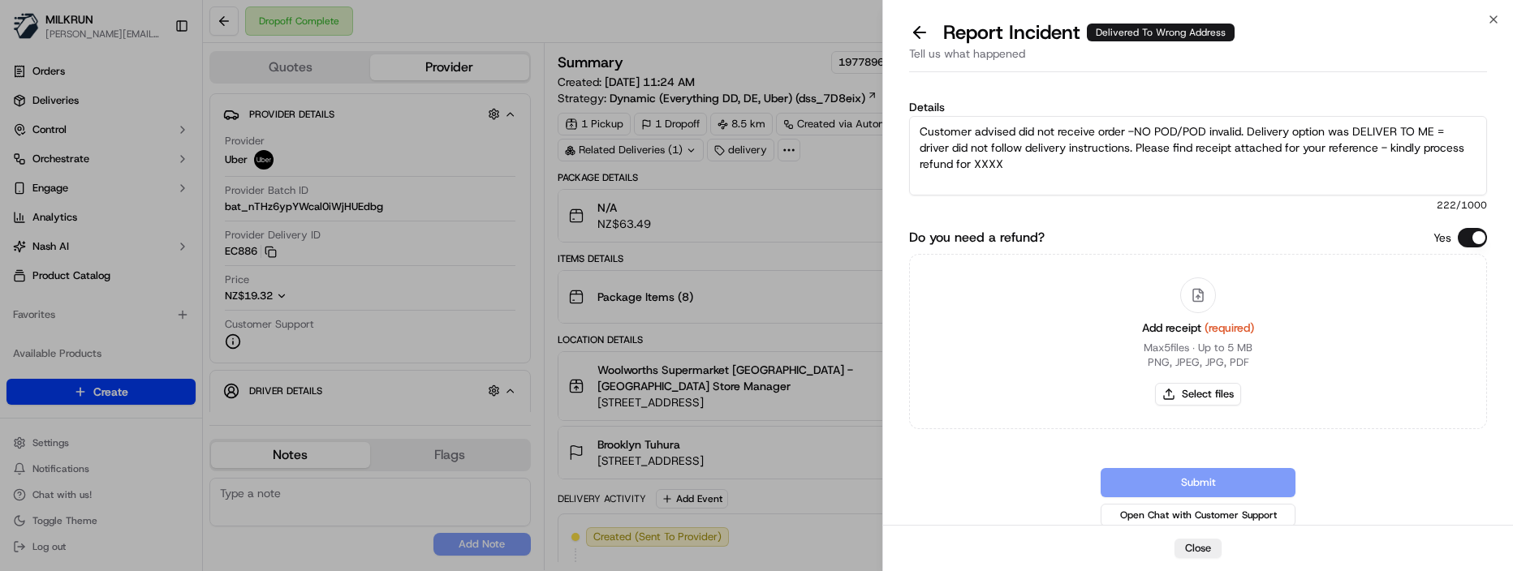
drag, startPoint x: 1176, startPoint y: 134, endPoint x: 1260, endPoint y: 127, distance: 83.9
click at [1241, 128] on textarea "Customer advised did not receive order -NO POD/POD invalid. Delivery option was…" at bounding box center [1198, 156] width 578 height 80
drag, startPoint x: 945, startPoint y: 166, endPoint x: 849, endPoint y: 164, distance: 96.6
click at [849, 164] on body "MILKRUN marcellina.berwick@woolworths.co.nz Toggle Sidebar Orders Deliveries Co…" at bounding box center [756, 285] width 1513 height 571
type textarea "Customer advised did not receive order -NO POD. Delivery option was DELIVER TO …"
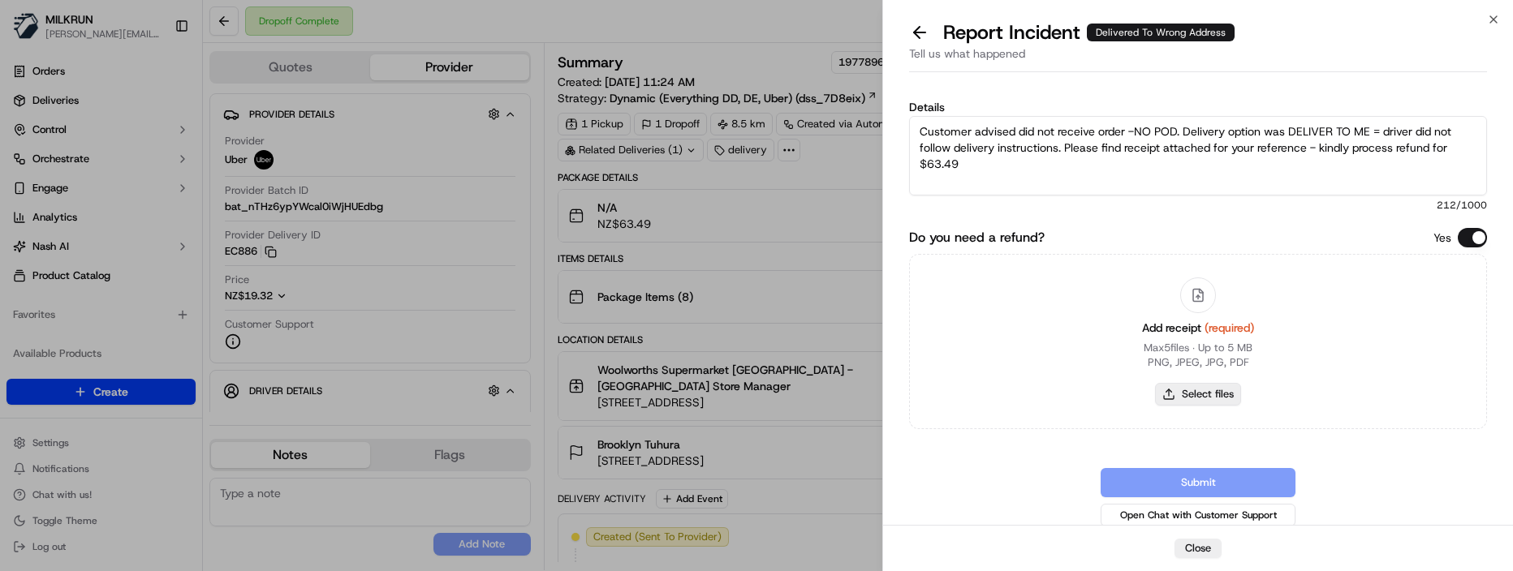
click at [1174, 393] on button "Select files" at bounding box center [1198, 394] width 86 height 23
type input "C:\fakepath\Brooklyn Tuhura - MILKRUN Order Receipt.pdf"
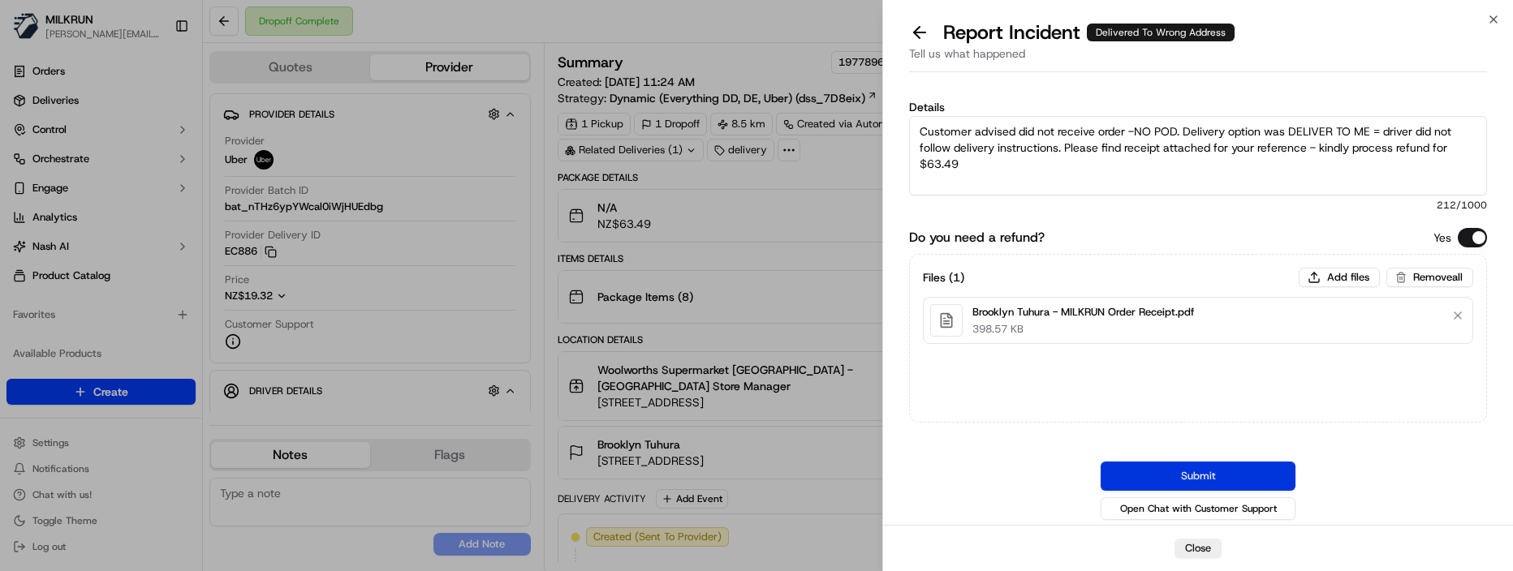
click at [1225, 470] on button "Submit" at bounding box center [1197, 476] width 195 height 29
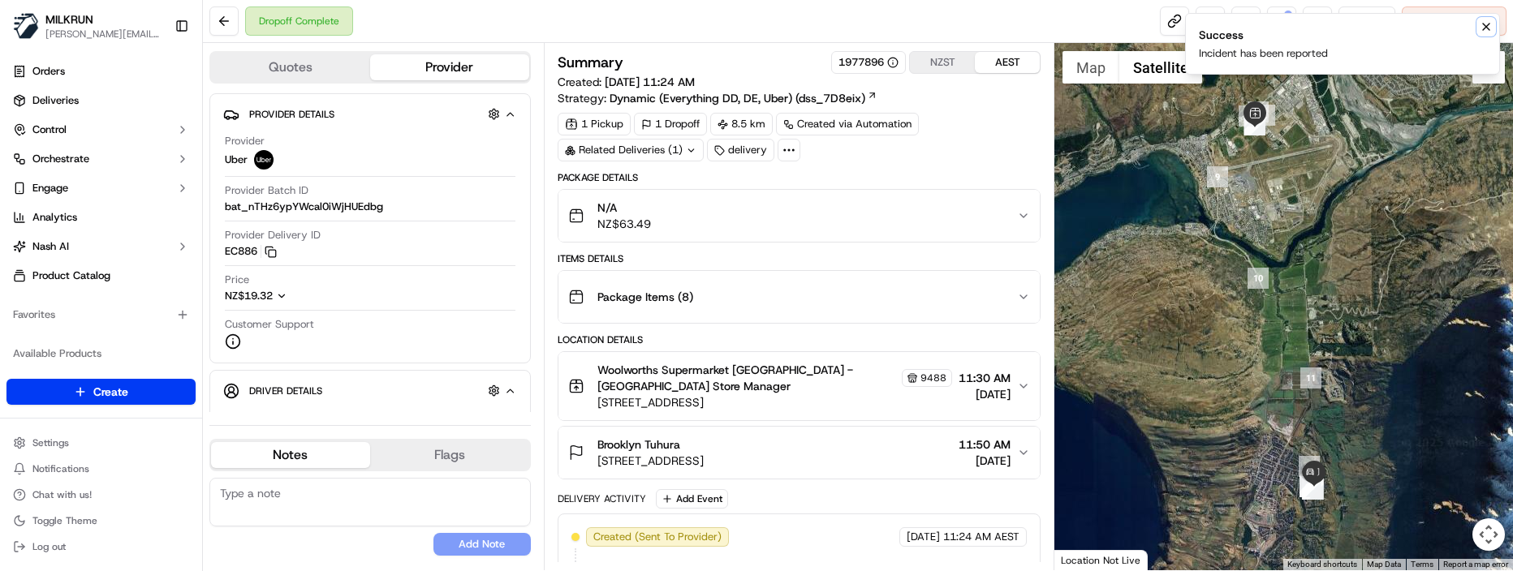
click at [1488, 27] on icon "Notifications (F8)" at bounding box center [1485, 26] width 13 height 13
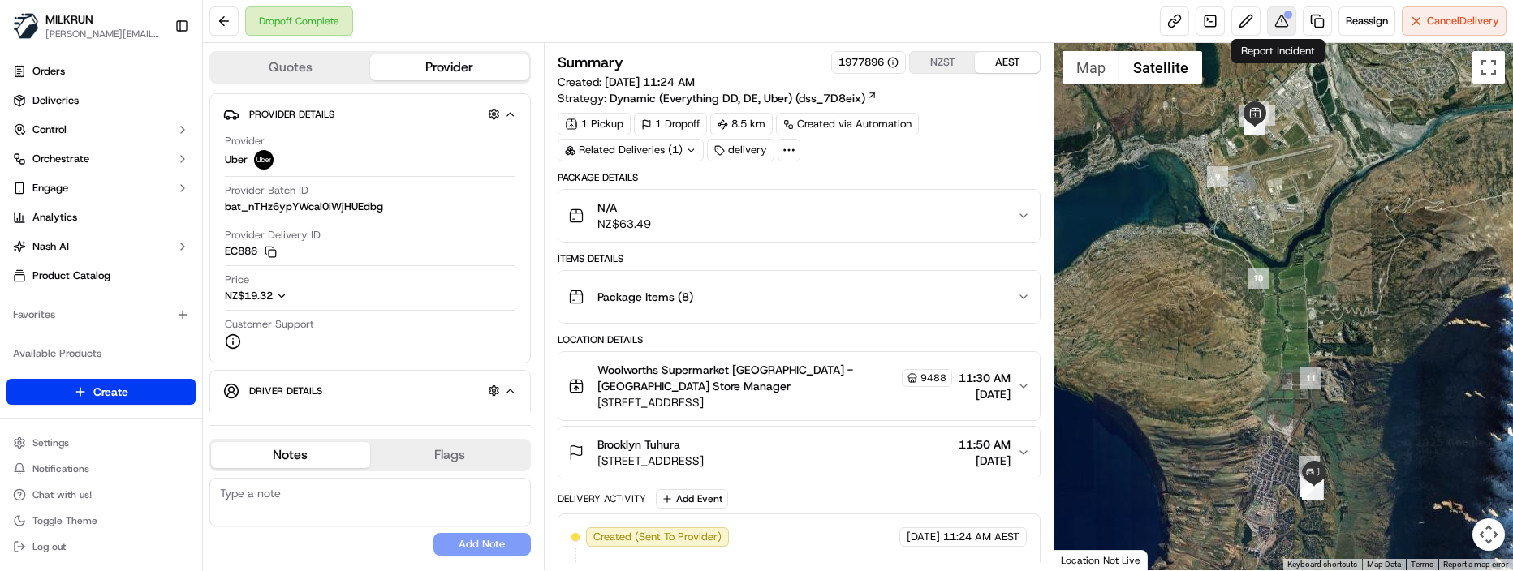
click at [1286, 32] on button at bounding box center [1281, 20] width 29 height 29
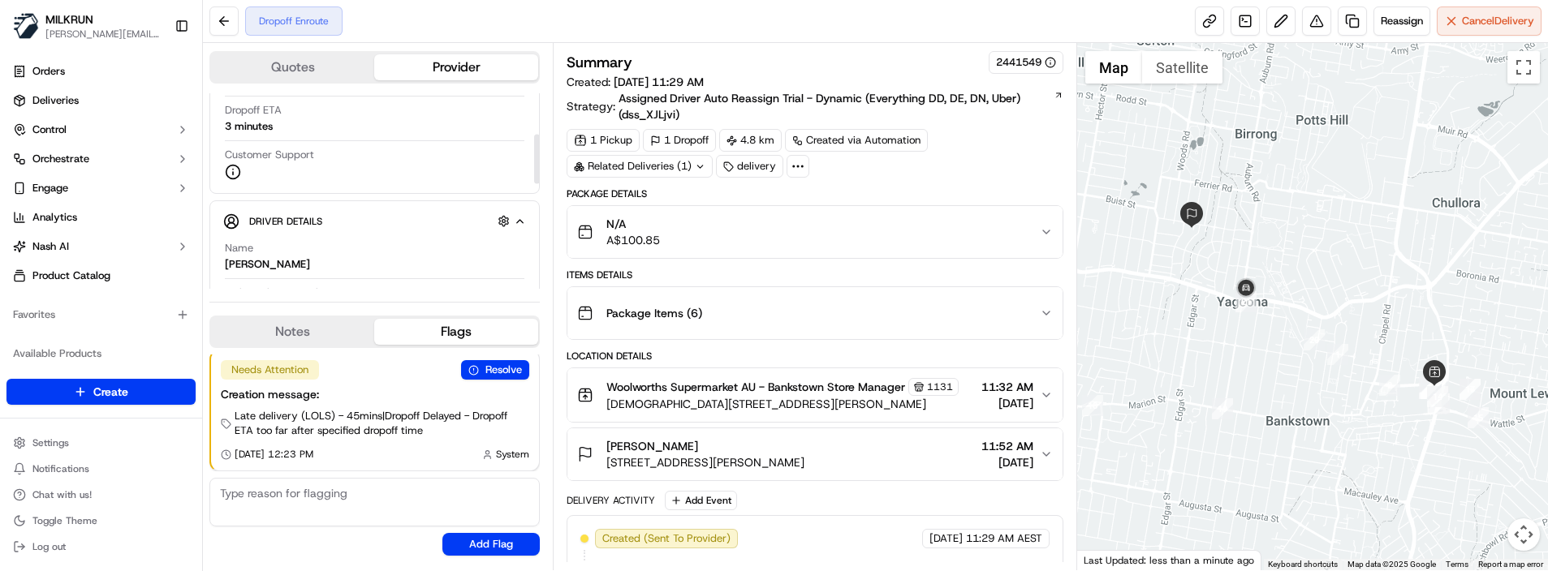
scroll to position [243, 0]
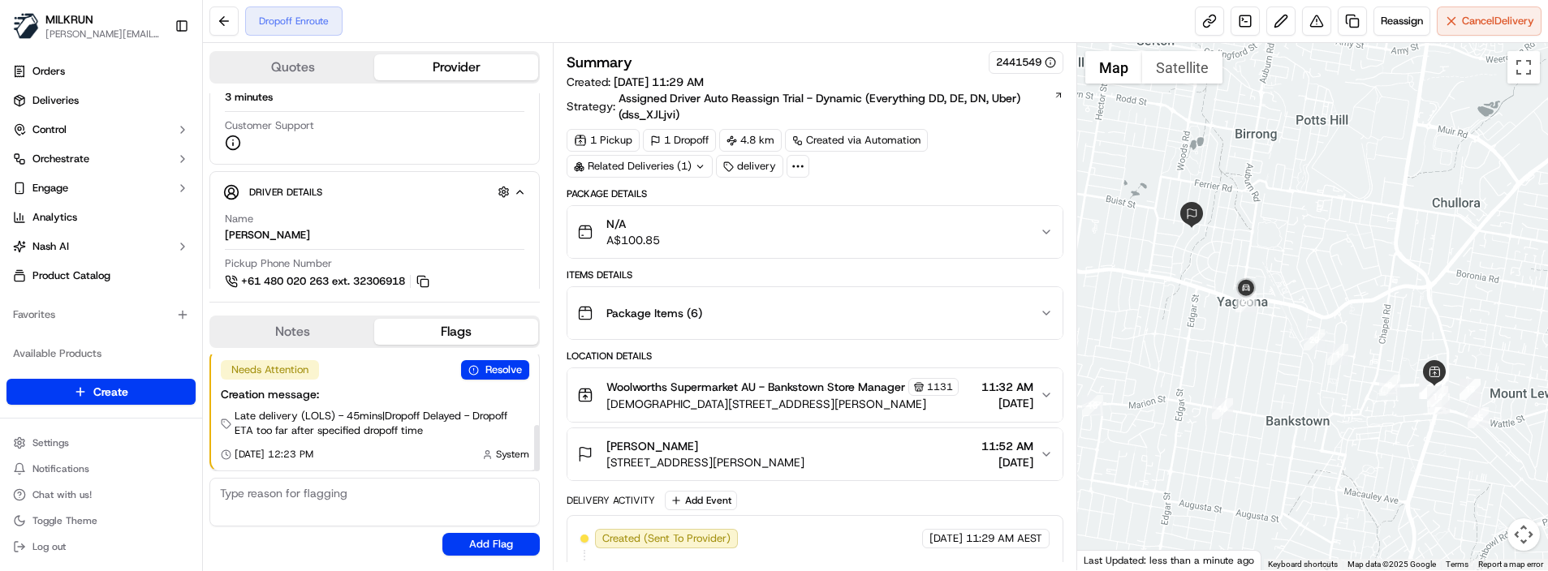
drag, startPoint x: 250, startPoint y: 333, endPoint x: 258, endPoint y: 347, distance: 16.0
click at [250, 333] on button "Notes" at bounding box center [292, 332] width 163 height 26
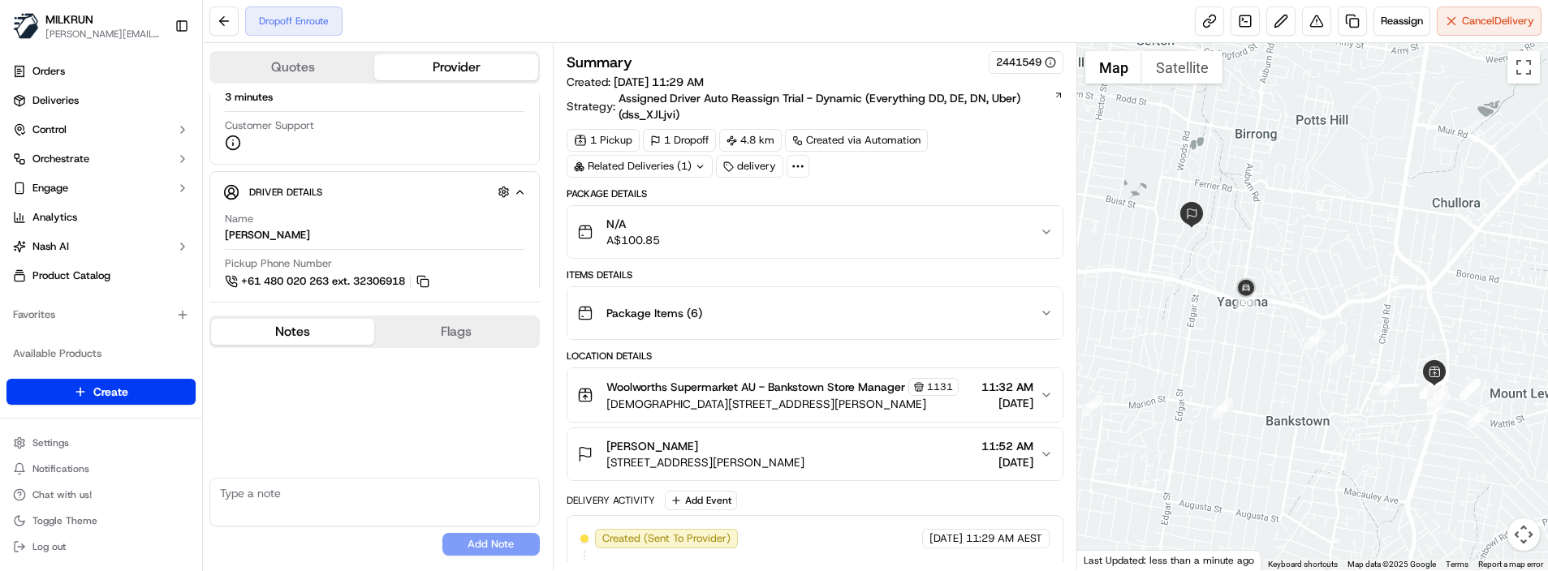
click at [300, 494] on textarea at bounding box center [374, 502] width 330 height 49
paste textarea "Good XXXX Team🌞️ Please can you deliver this order ASAP as the customer has bee…"
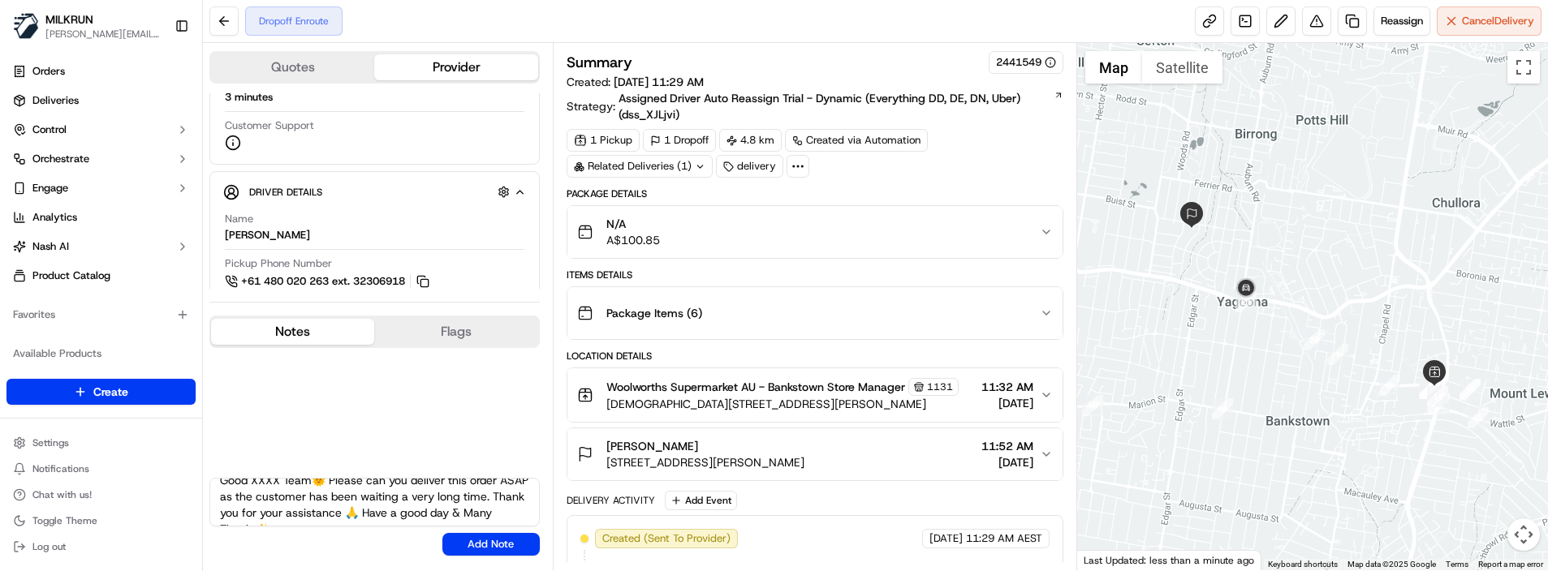
scroll to position [0, 0]
drag, startPoint x: 315, startPoint y: 491, endPoint x: 256, endPoint y: 491, distance: 59.2
click at [256, 491] on textarea "Good XXXX Team🌞️ Please can you deliver this order ASAP as the customer has bee…" at bounding box center [374, 502] width 330 height 49
type textarea "Good Afternoon George🌞️ Please can you deliver this order ASAP as the customer …"
click at [503, 544] on button "Add Note" at bounding box center [490, 544] width 97 height 23
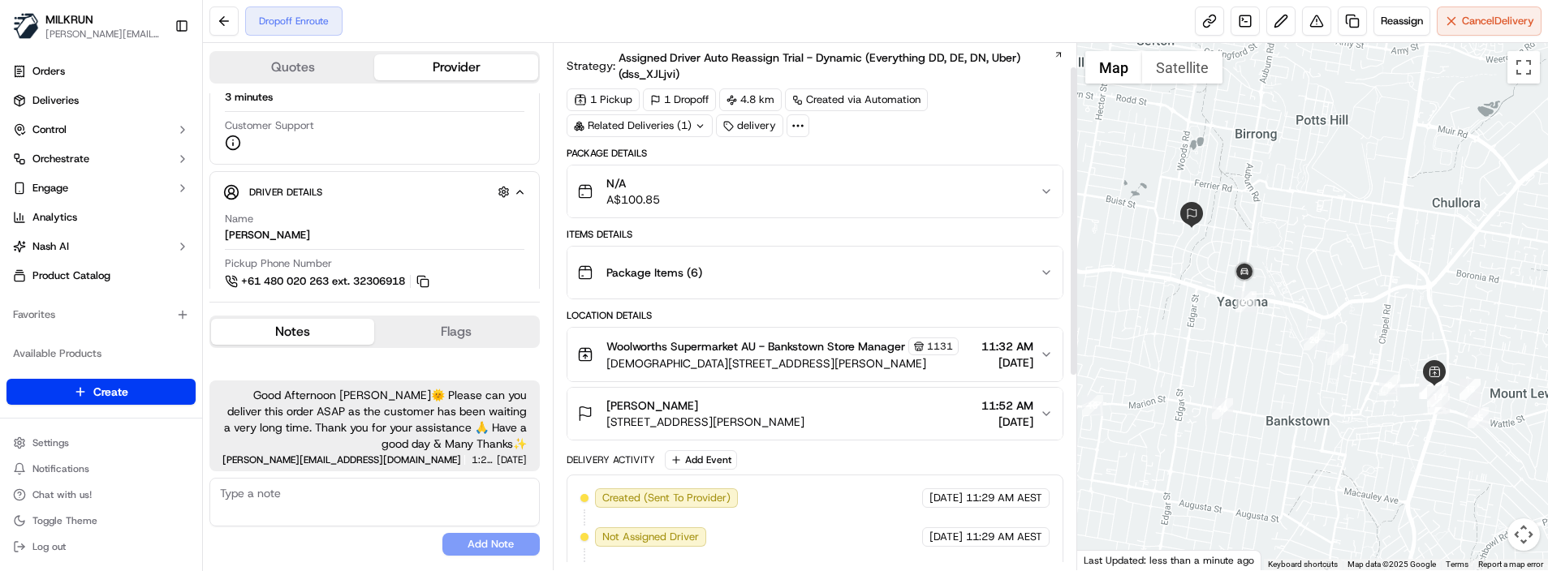
scroll to position [46, 0]
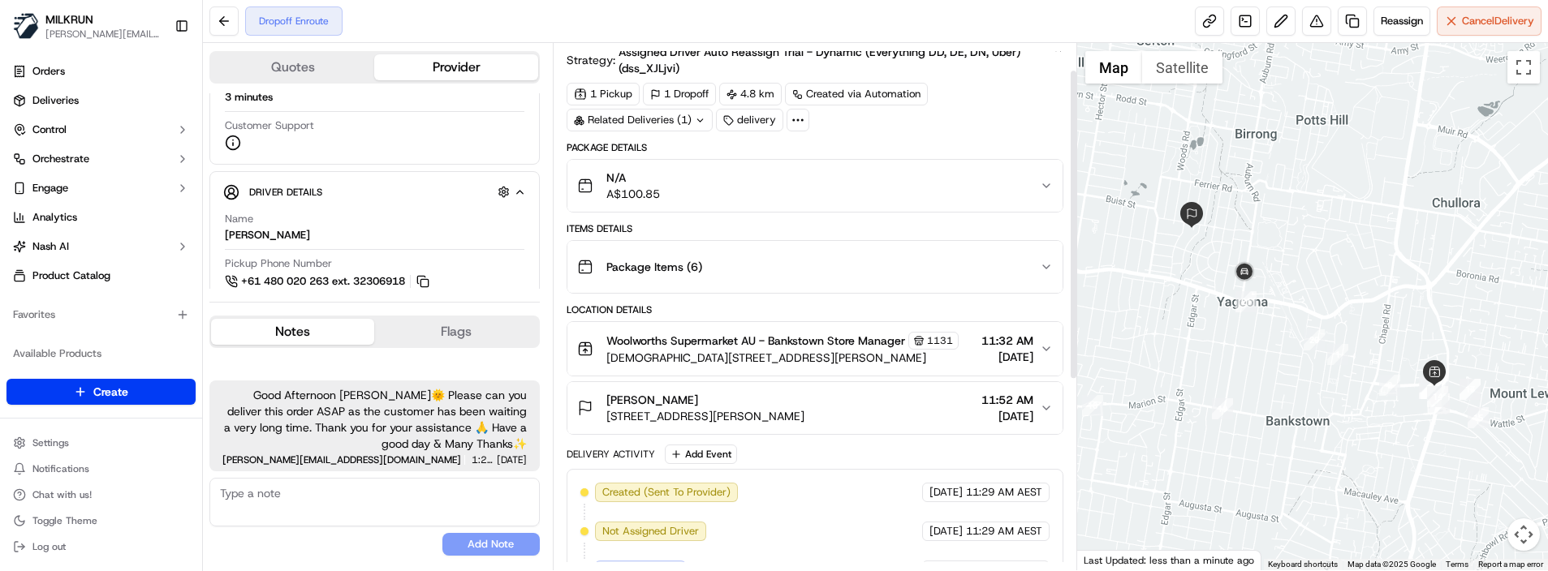
drag, startPoint x: 1073, startPoint y: 330, endPoint x: 1064, endPoint y: 261, distance: 70.4
click at [1070, 261] on div at bounding box center [1073, 225] width 6 height 308
drag, startPoint x: 327, startPoint y: 560, endPoint x: 334, endPoint y: 553, distance: 9.2
click at [327, 560] on div "Good Afternoon George🌞️ Please can you deliver this order ASAP as the customer …" at bounding box center [374, 455] width 330 height 214
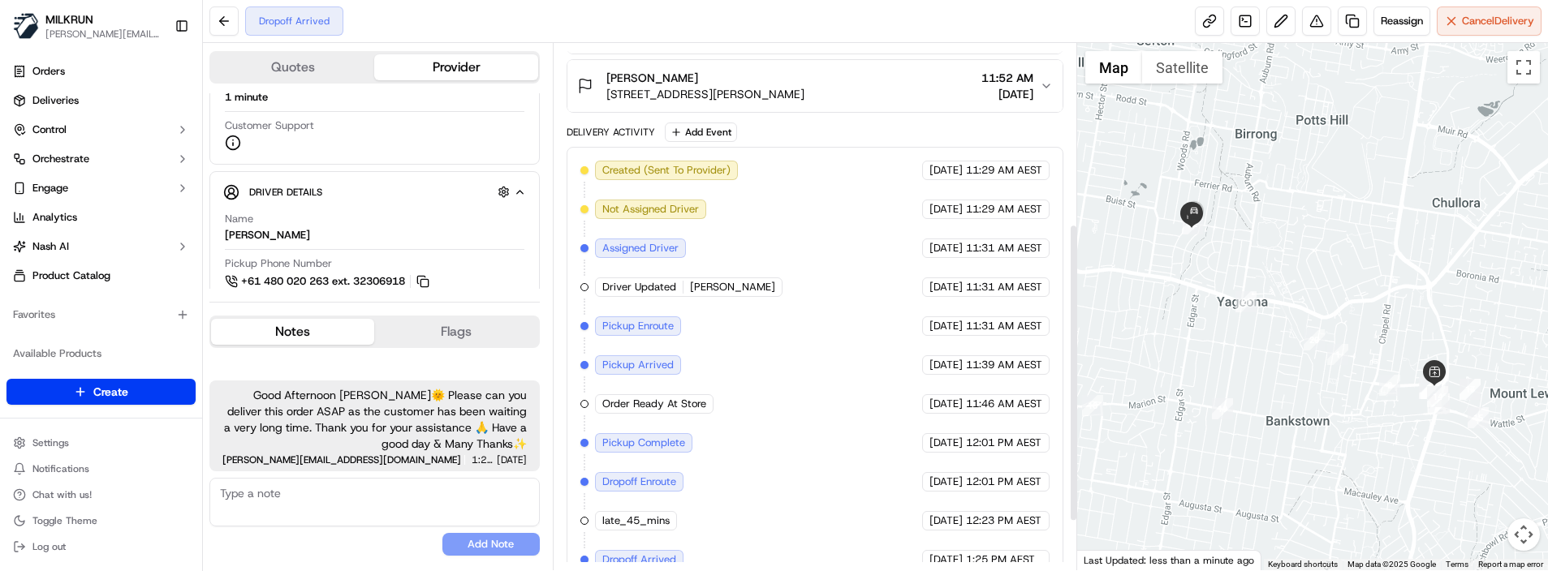
scroll to position [404, 0]
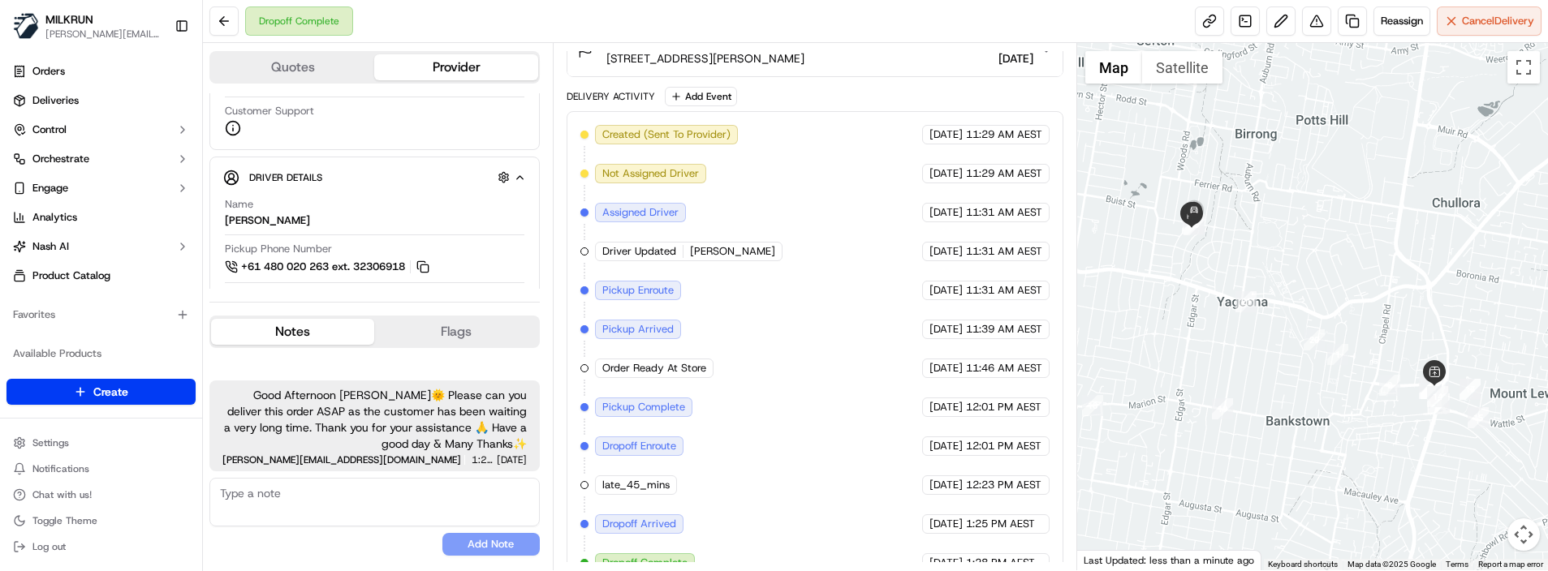
drag, startPoint x: 331, startPoint y: 551, endPoint x: 360, endPoint y: 421, distance: 133.1
click at [331, 551] on div "No results found Add Note" at bounding box center [374, 517] width 330 height 78
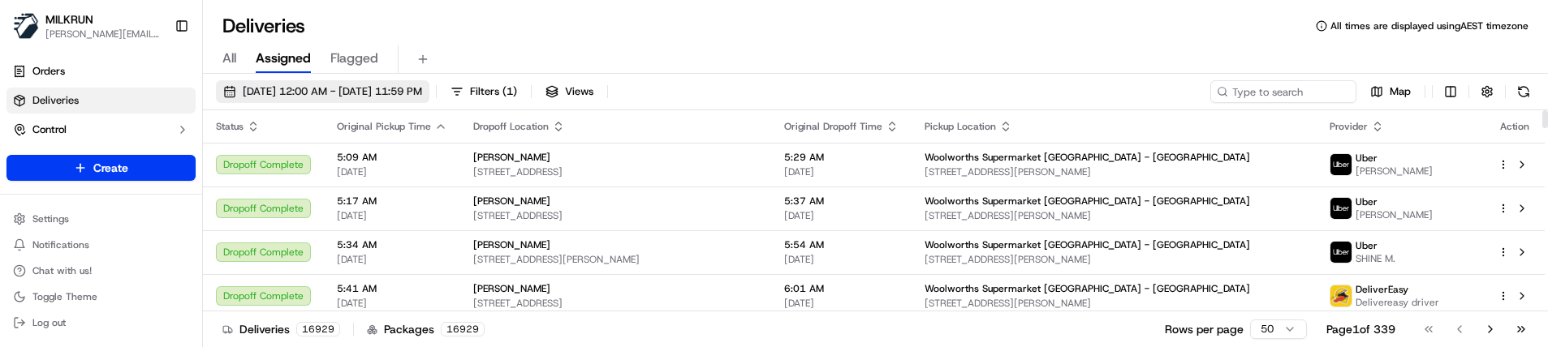
click at [422, 88] on span "[DATE] 12:00 AM - [DATE] 11:59 PM" at bounding box center [332, 91] width 179 height 15
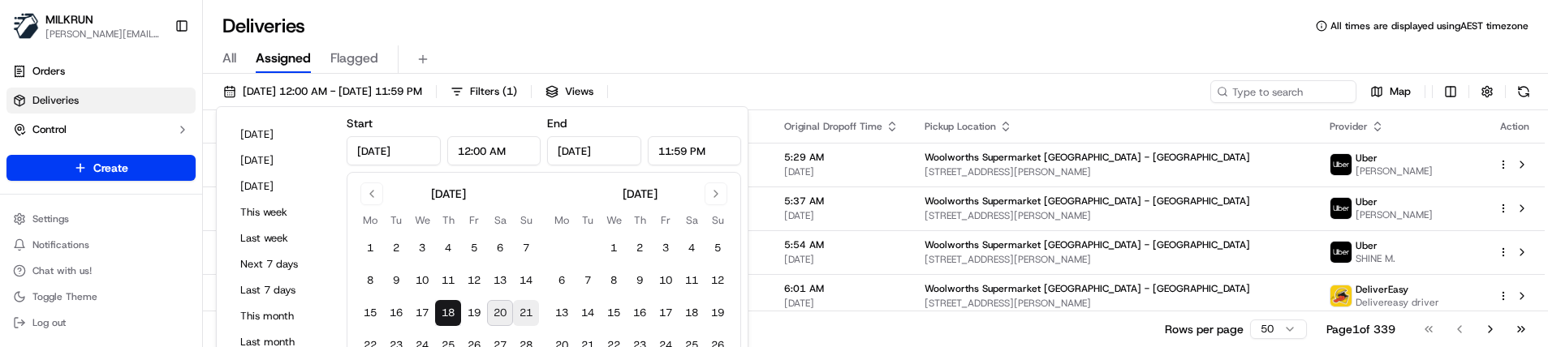
click at [525, 308] on button "21" at bounding box center [526, 313] width 26 height 26
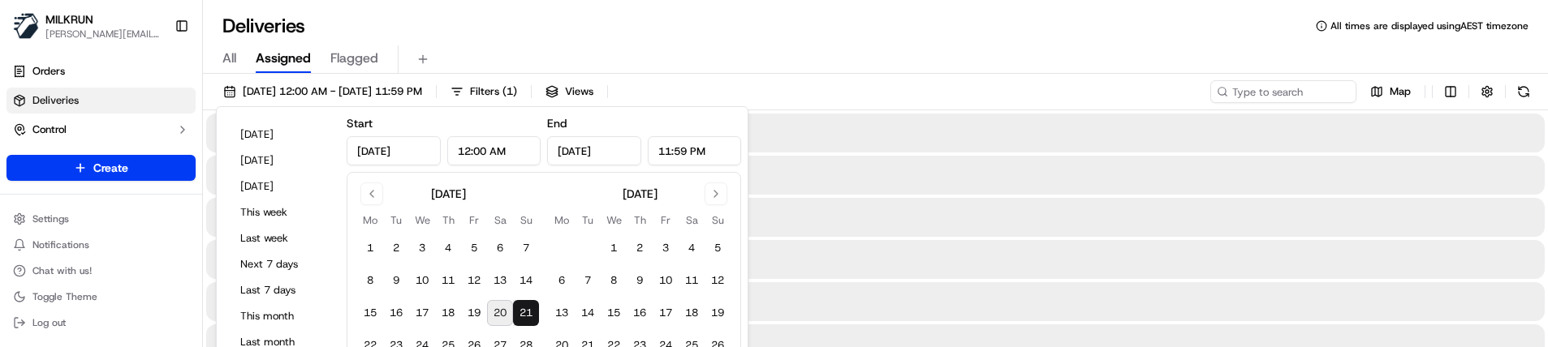
type input "[DATE]"
click at [529, 308] on button "21" at bounding box center [526, 313] width 26 height 26
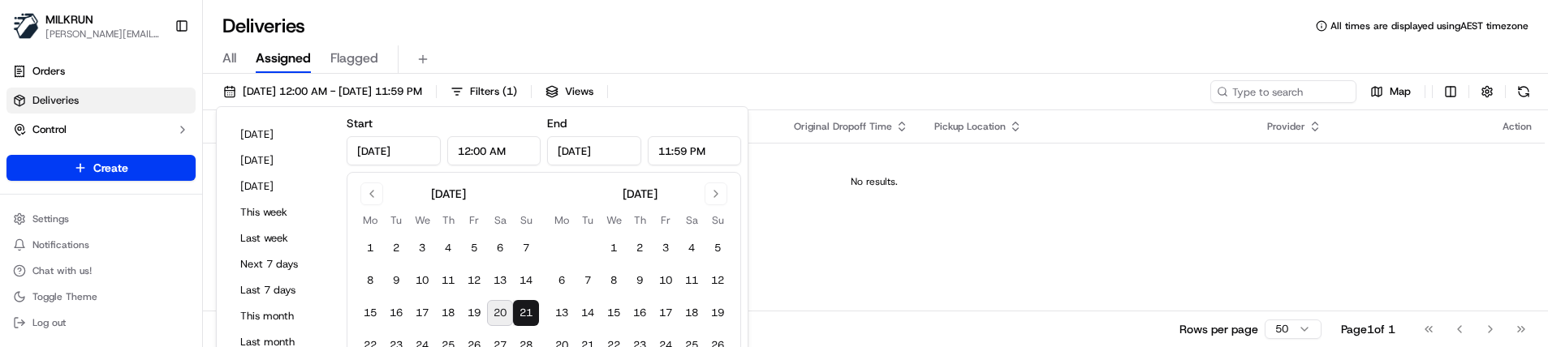
click at [562, 31] on div "Deliveries All times are displayed using AEST timezone" at bounding box center [875, 26] width 1345 height 26
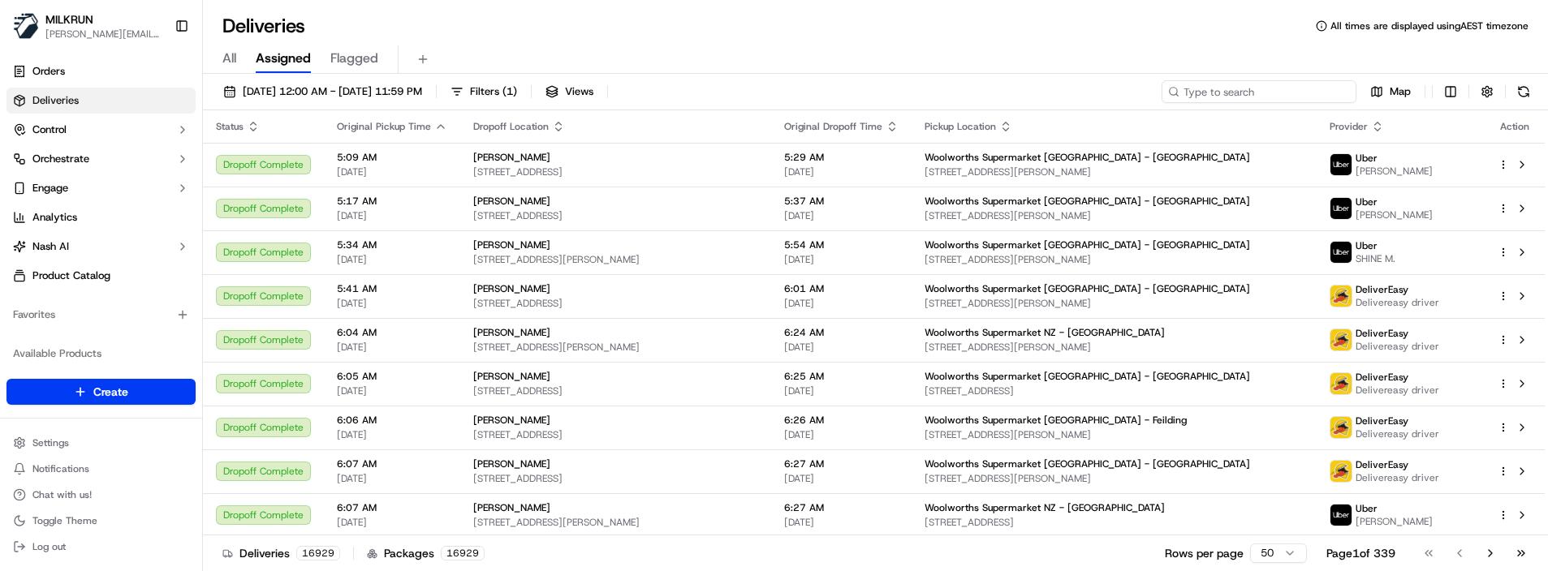
drag, startPoint x: 1302, startPoint y: 97, endPoint x: 1293, endPoint y: 97, distance: 9.0
click at [1300, 97] on input at bounding box center [1258, 91] width 195 height 23
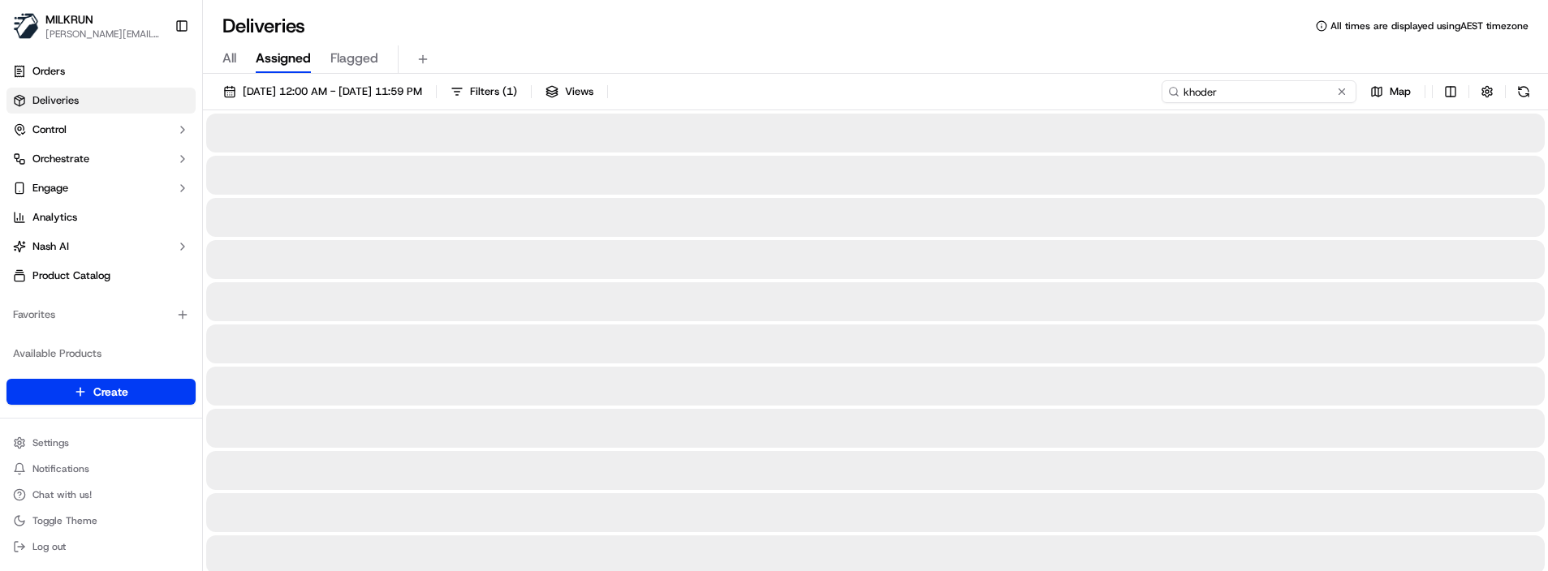
type input "khoder"
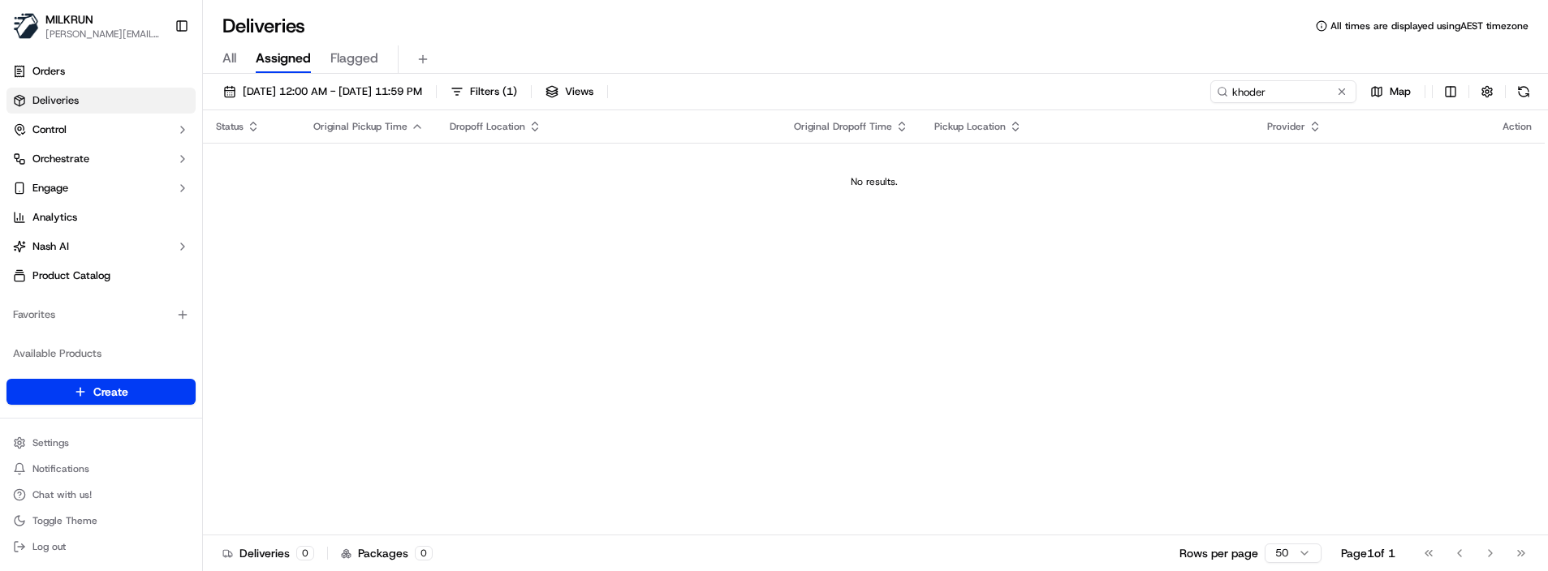
drag, startPoint x: 539, startPoint y: 243, endPoint x: 535, endPoint y: 199, distance: 44.8
click at [539, 242] on div "Status Original Pickup Time Dropoff Location Original Dropoff Time Pickup Locat…" at bounding box center [874, 322] width 1342 height 425
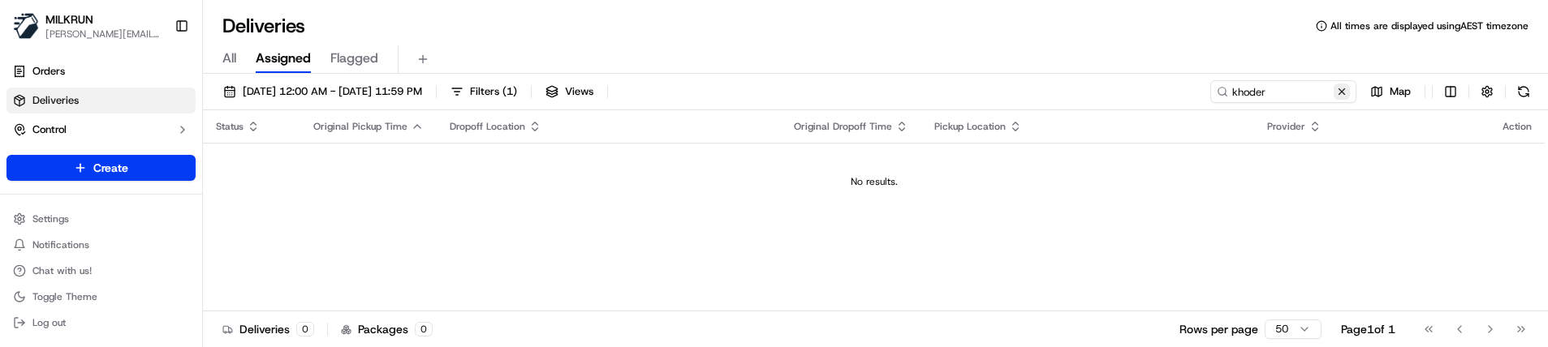
click at [1339, 90] on button at bounding box center [1341, 92] width 16 height 16
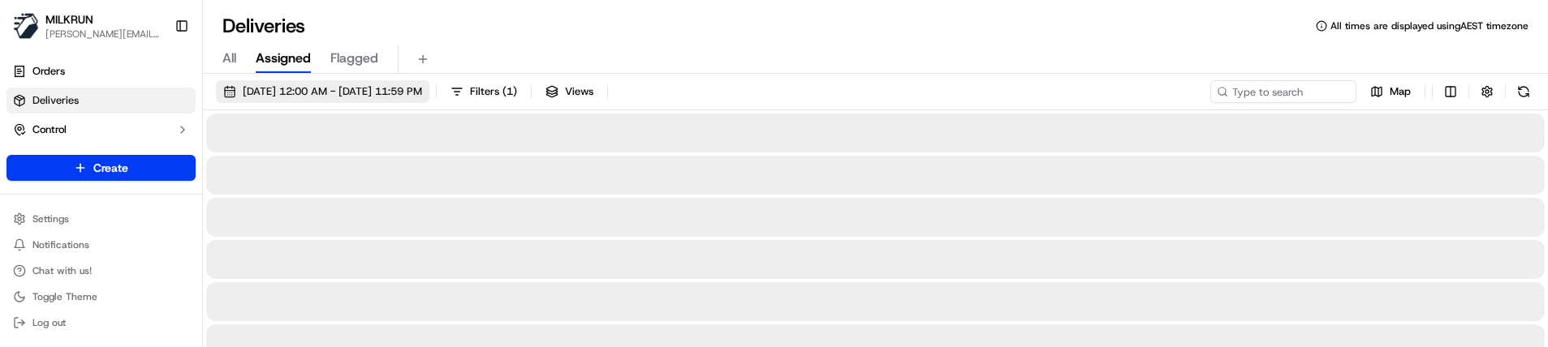
click at [365, 88] on span "18/09/2025 12:00 AM - 18/09/2025 11:59 PM" at bounding box center [332, 91] width 179 height 15
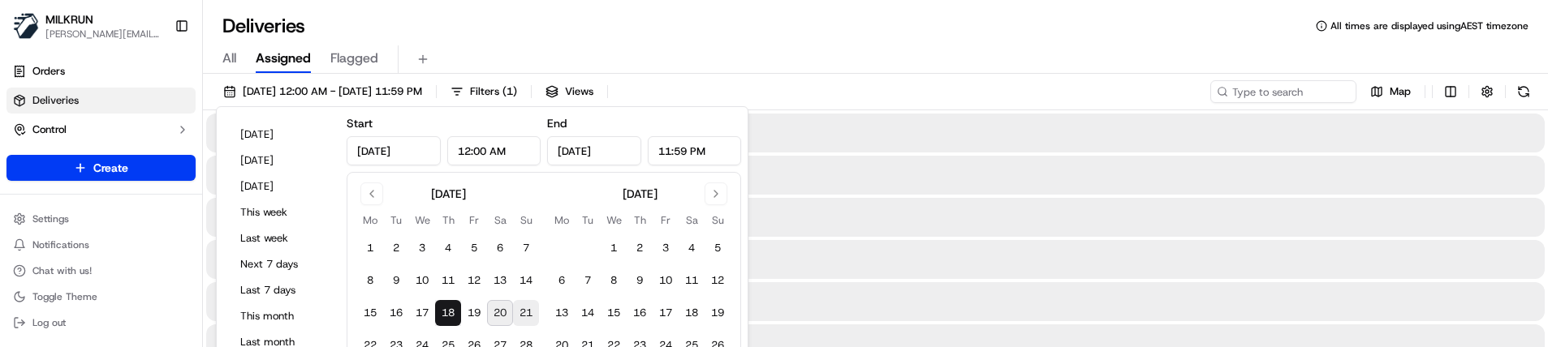
click at [528, 314] on button "21" at bounding box center [526, 313] width 26 height 26
type input "Sep 21, 2025"
click at [528, 314] on button "21" at bounding box center [526, 313] width 26 height 26
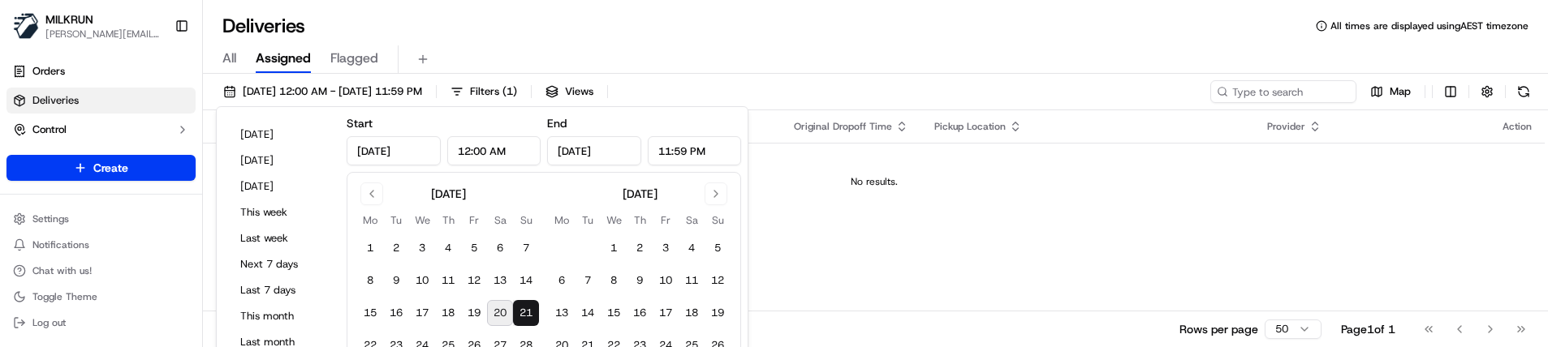
click at [520, 18] on div "Deliveries All times are displayed using AEST timezone" at bounding box center [875, 26] width 1345 height 26
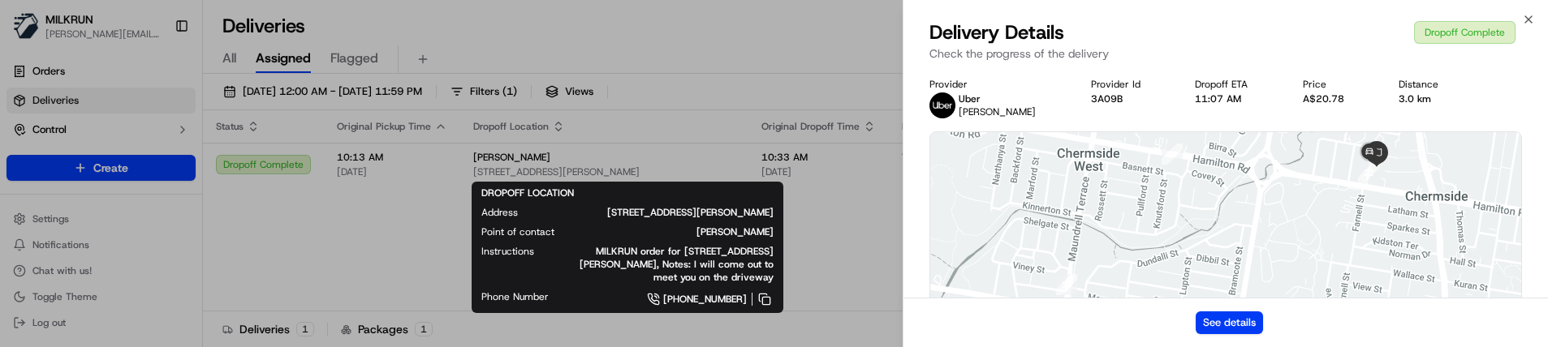
scroll to position [587, 0]
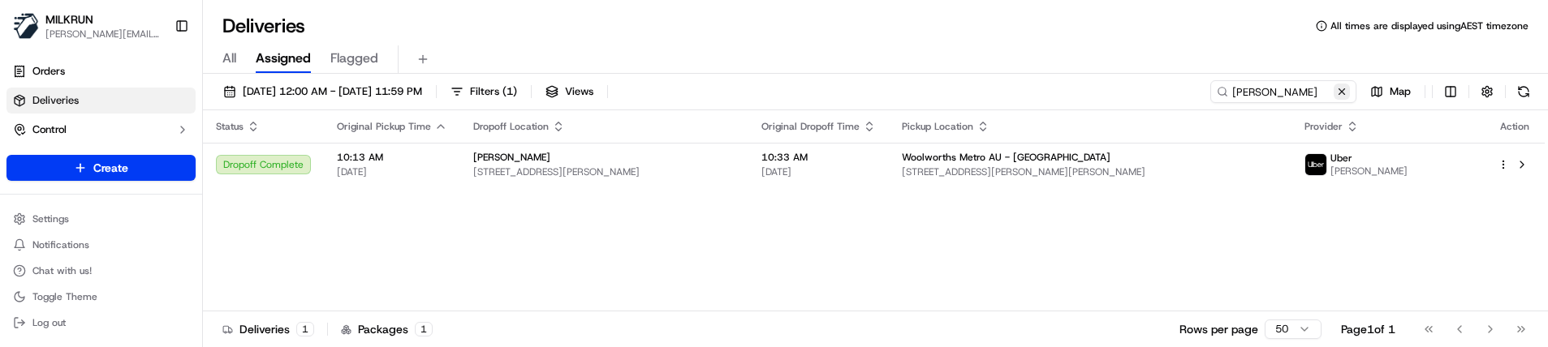
click at [1338, 90] on button at bounding box center [1341, 92] width 16 height 16
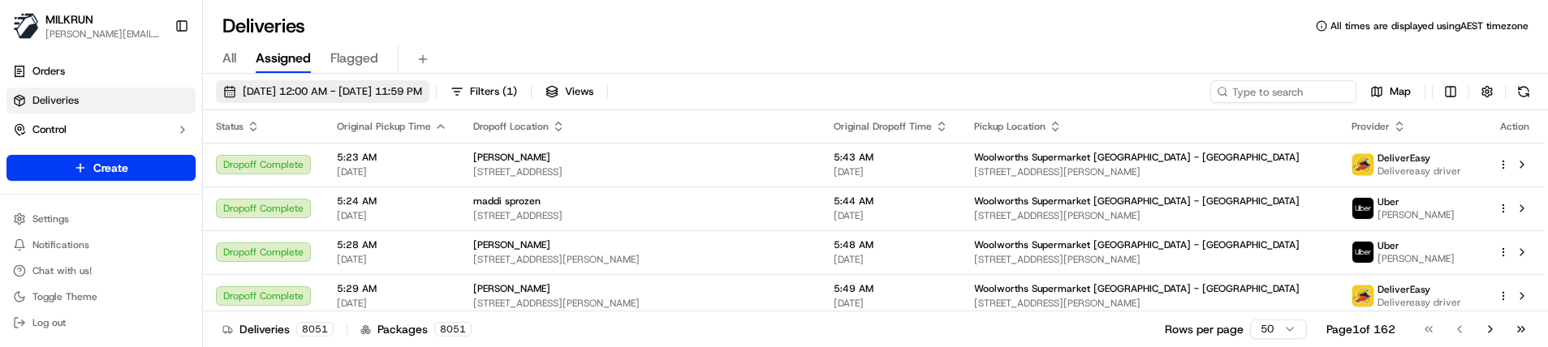
click at [420, 93] on span "20/09/2025 12:00 AM - 20/09/2025 11:59 PM" at bounding box center [332, 91] width 179 height 15
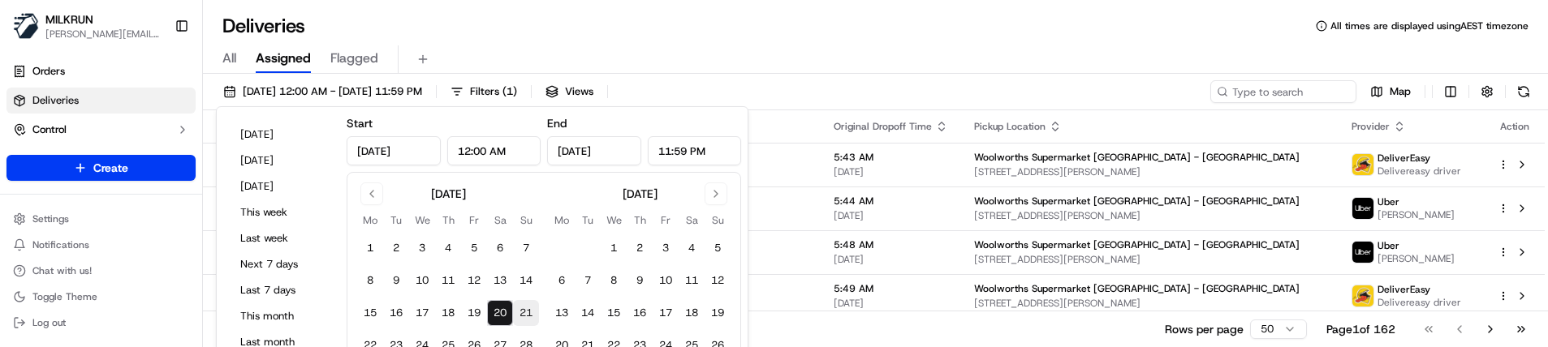
click at [521, 312] on button "21" at bounding box center [526, 313] width 26 height 26
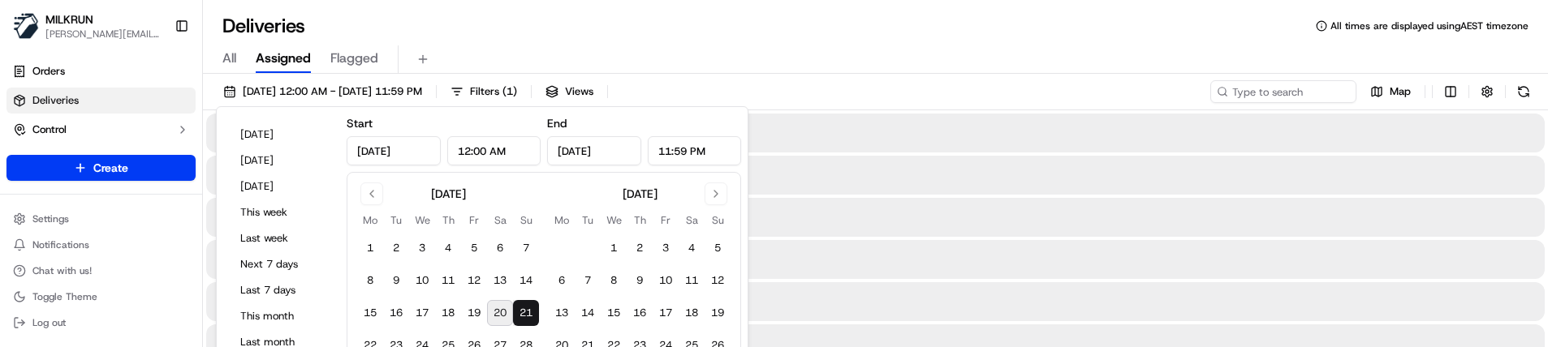
type input "Sep 21, 2025"
click at [523, 312] on button "21" at bounding box center [526, 313] width 26 height 26
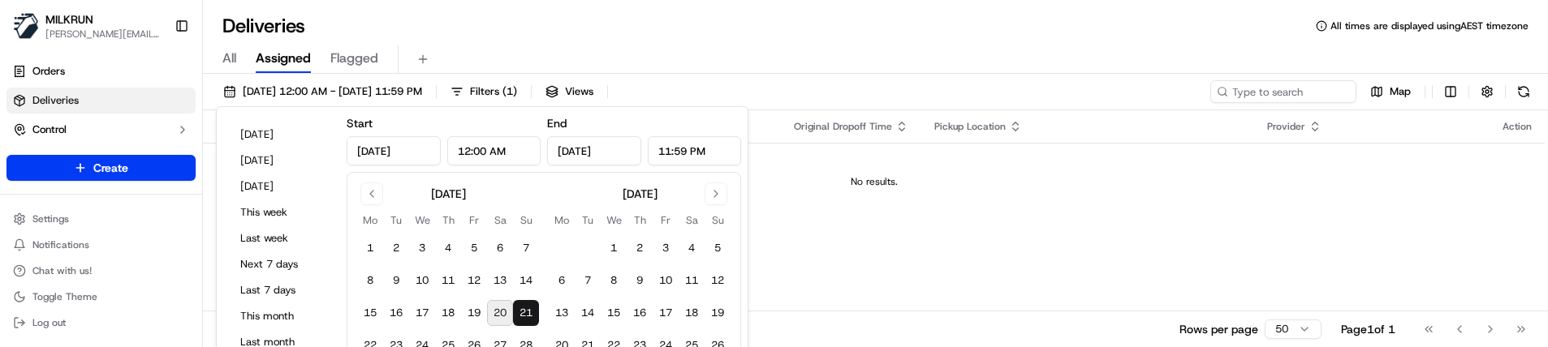
click at [525, 39] on div "All Assigned Flagged" at bounding box center [875, 56] width 1345 height 35
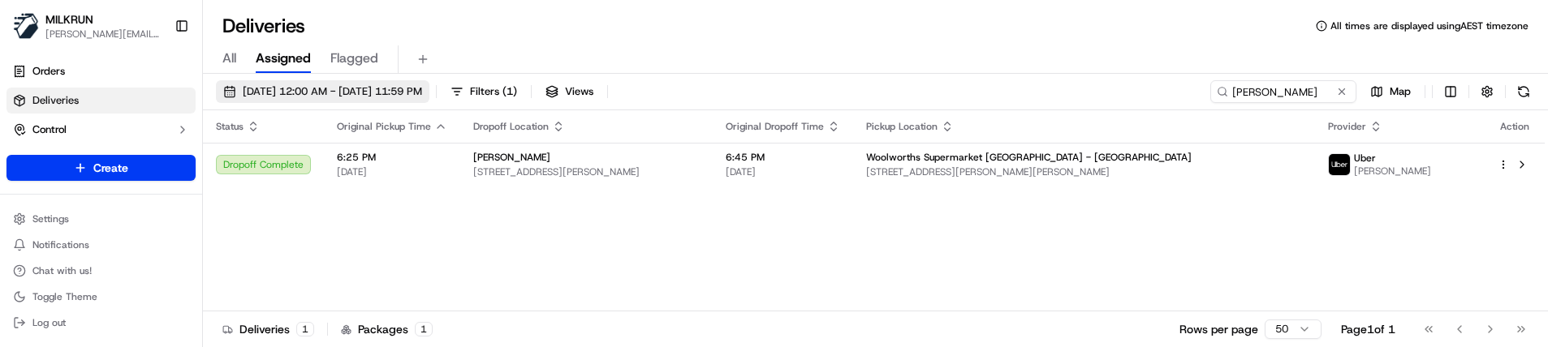
click at [317, 96] on span "[DATE] 12:00 AM - [DATE] 11:59 PM" at bounding box center [332, 91] width 179 height 15
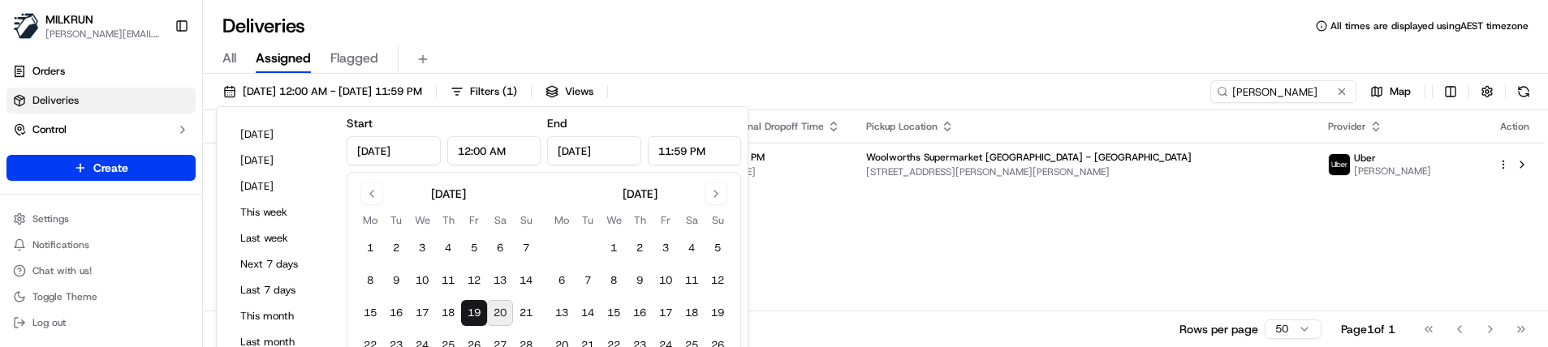
click at [499, 314] on button "20" at bounding box center [500, 313] width 26 height 26
type input "[DATE]"
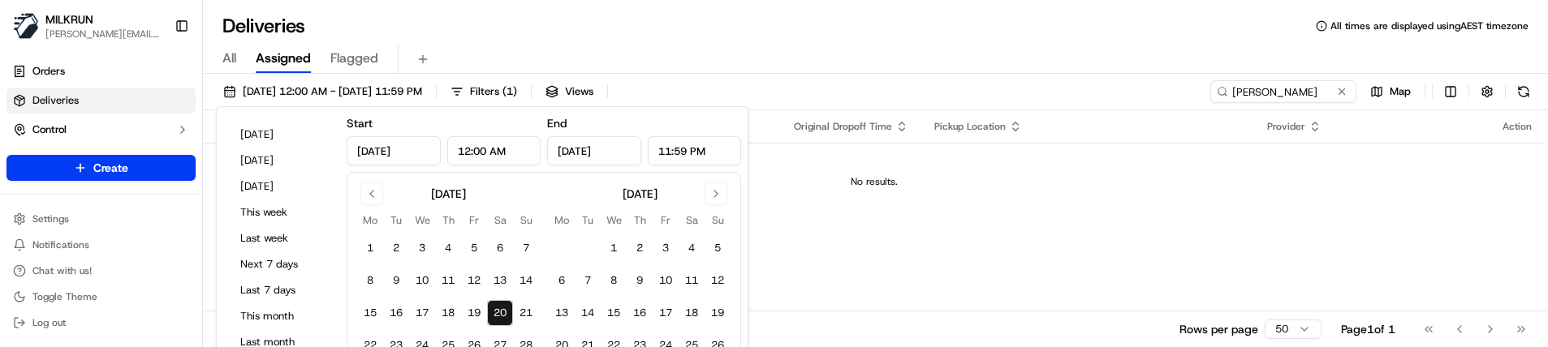
click at [837, 228] on div "Status Original Pickup Time Dropoff Location Original Dropoff Time Pickup Locat…" at bounding box center [874, 210] width 1342 height 201
